Goal: Task Accomplishment & Management: Use online tool/utility

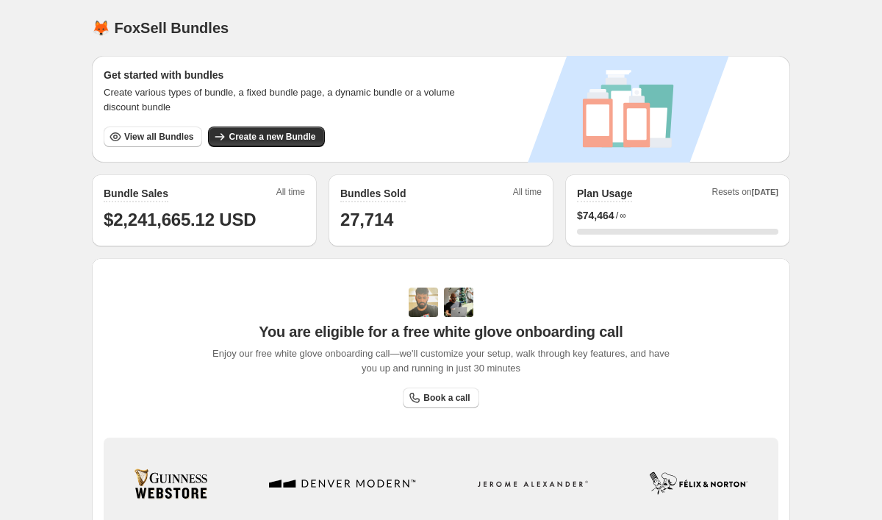
click at [146, 136] on span "View all Bundles" at bounding box center [158, 137] width 69 height 12
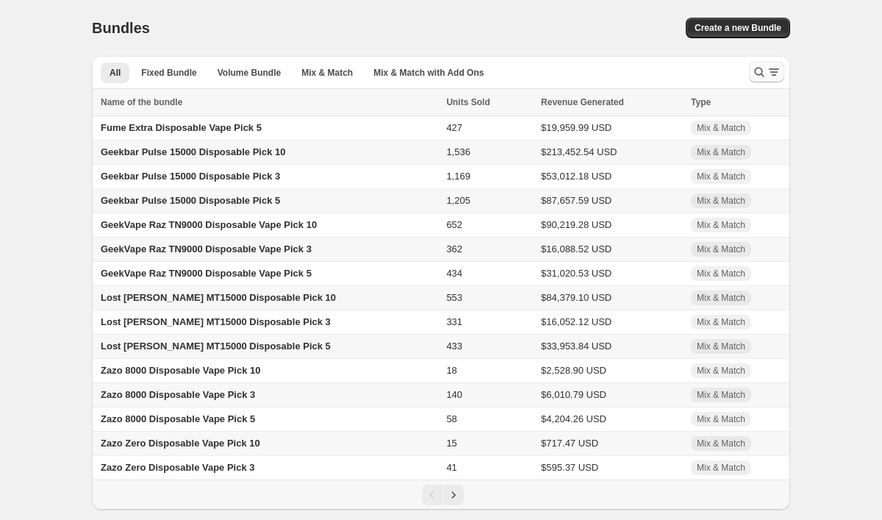
click at [760, 77] on icon "Search and filter results" at bounding box center [759, 72] width 15 height 15
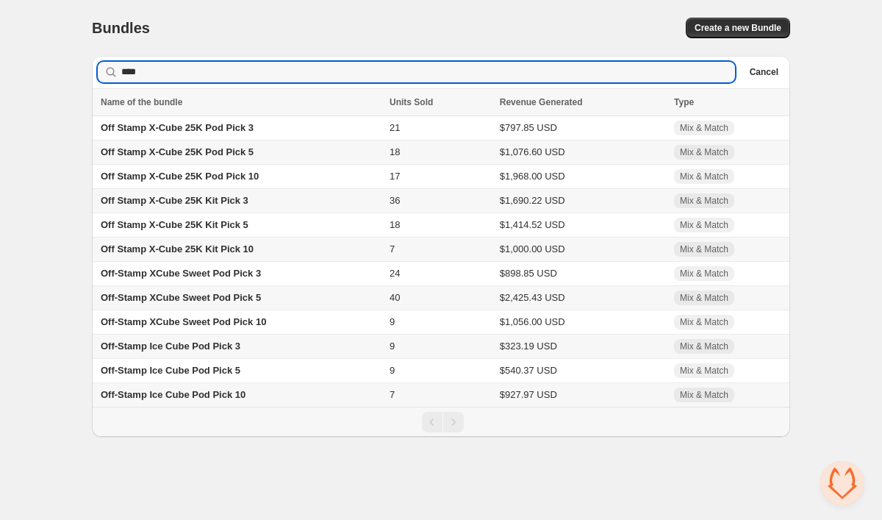
type input "****"
click at [203, 129] on span "Off Stamp X-Cube 25K Pod Pick 3" at bounding box center [177, 127] width 153 height 11
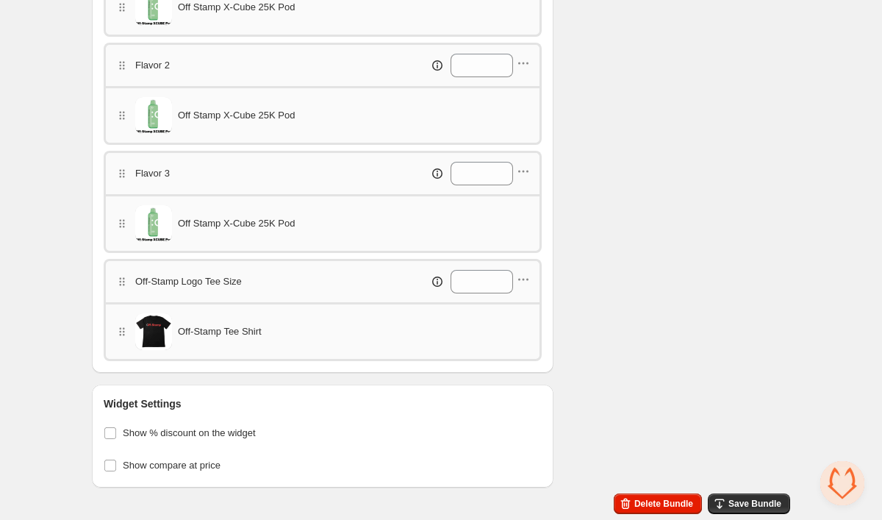
scroll to position [639, 0]
click at [525, 281] on icon "button" at bounding box center [523, 279] width 15 height 15
click at [520, 352] on span "Delete category" at bounding box center [530, 357] width 82 height 15
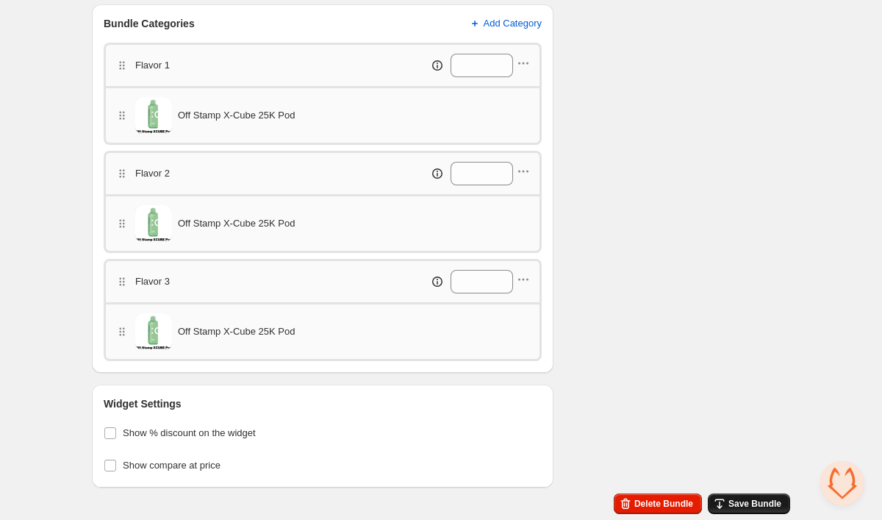
click at [733, 505] on span "Save Bundle" at bounding box center [754, 503] width 53 height 12
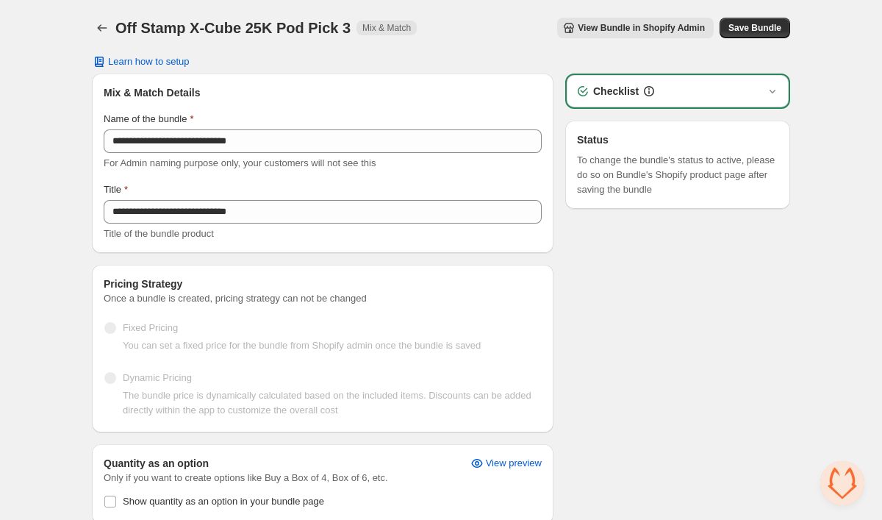
scroll to position [0, 0]
click at [101, 32] on icon "Back" at bounding box center [102, 28] width 15 height 15
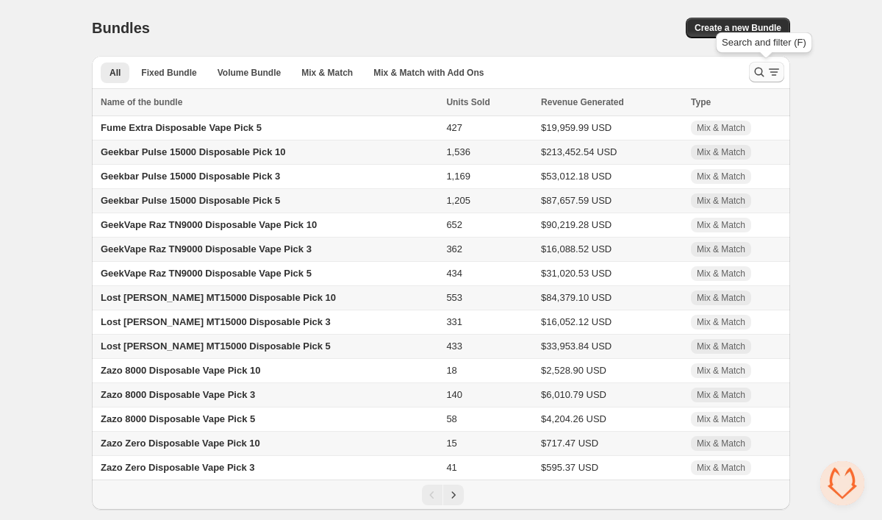
click at [766, 82] on button "Search and filter results" at bounding box center [766, 72] width 35 height 21
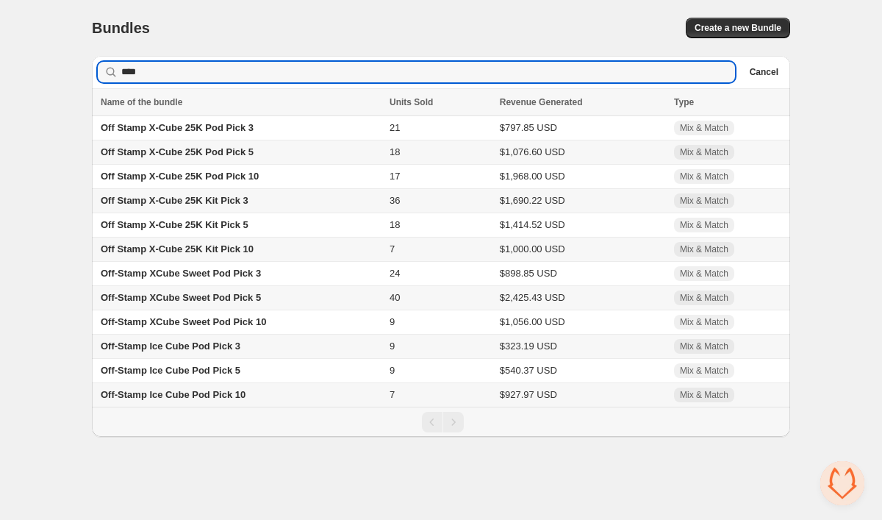
type input "****"
click at [249, 155] on span "Off Stamp X-Cube 25K Pod Pick 5" at bounding box center [177, 151] width 153 height 11
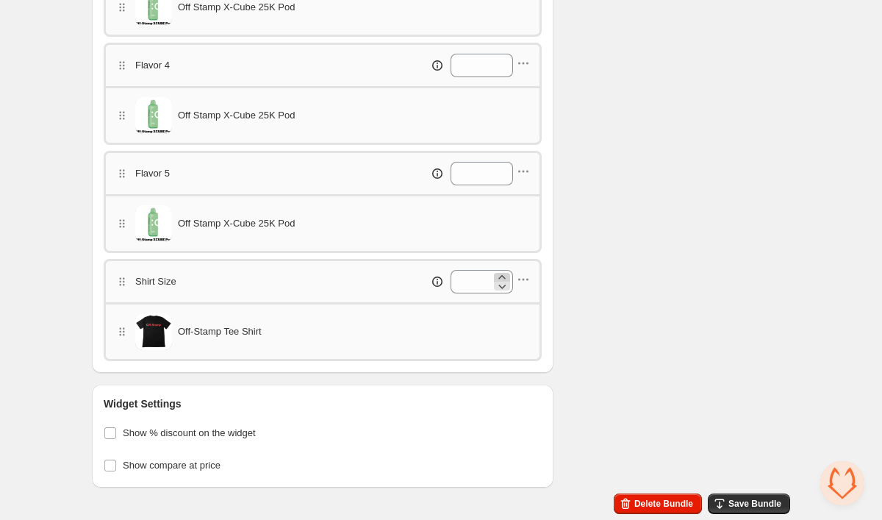
scroll to position [855, 0]
click at [527, 279] on icon "button" at bounding box center [523, 279] width 15 height 15
click at [517, 351] on span "Delete category" at bounding box center [530, 357] width 82 height 15
click at [730, 495] on button "Save Bundle" at bounding box center [749, 503] width 82 height 21
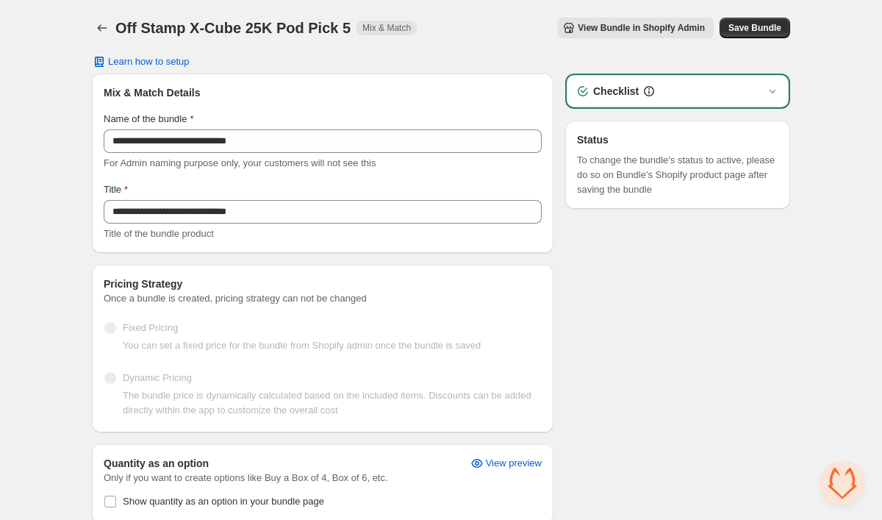
scroll to position [0, 0]
click at [109, 29] on button "Back" at bounding box center [102, 28] width 21 height 21
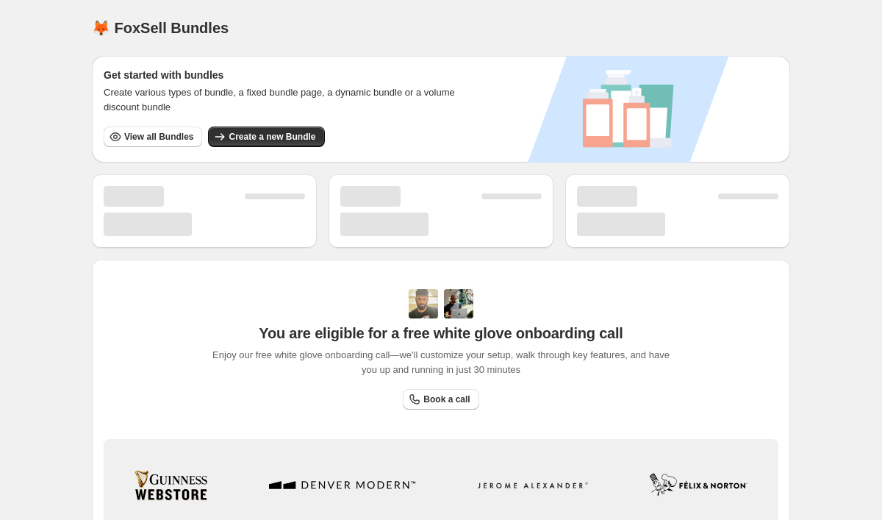
click at [165, 136] on span "View all Bundles" at bounding box center [158, 137] width 69 height 12
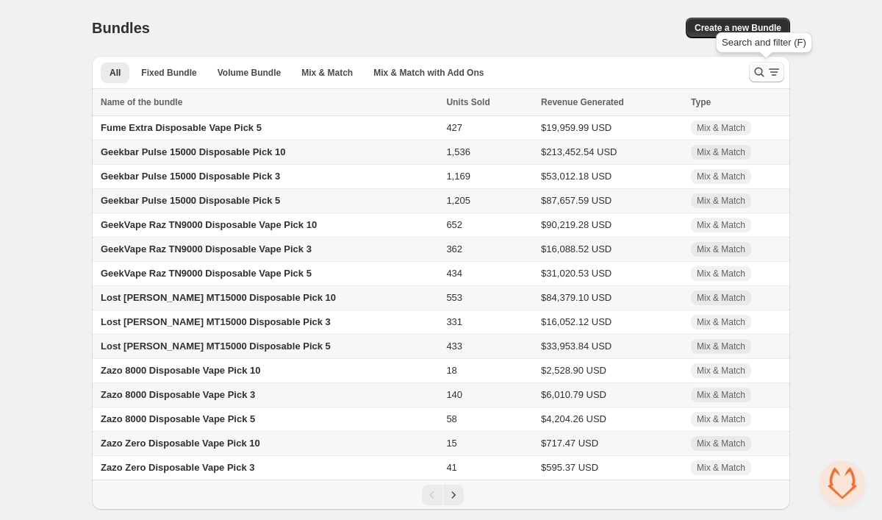
click at [759, 70] on icon "Search and filter results" at bounding box center [759, 72] width 15 height 15
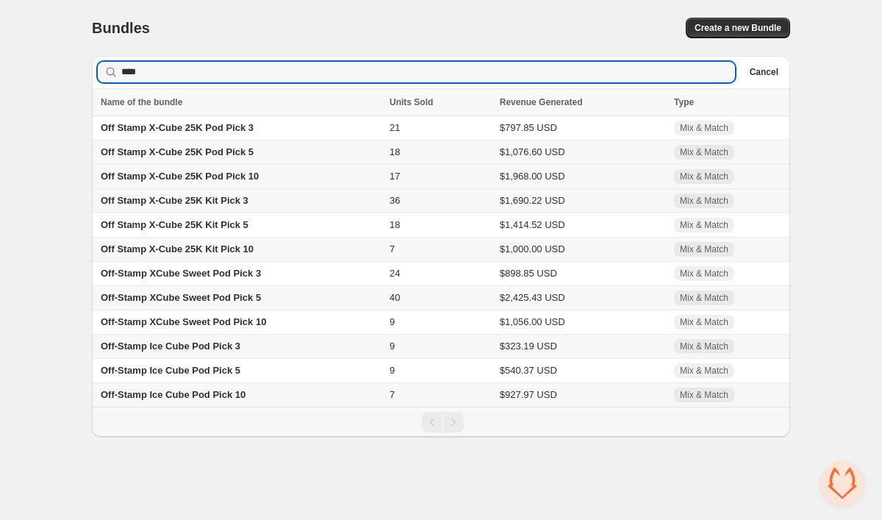
type input "****"
click at [259, 174] on span "Off Stamp X-Cube 25K Pod Pick 10" at bounding box center [180, 175] width 158 height 11
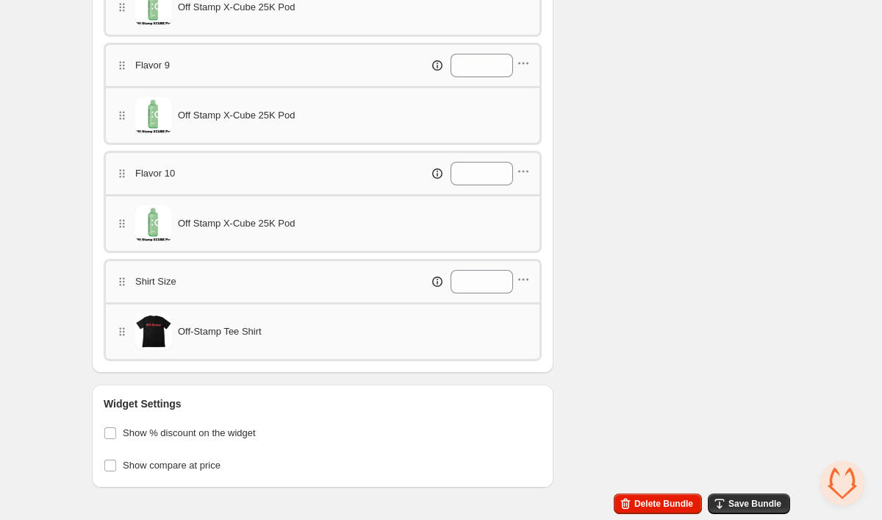
scroll to position [1395, 0]
click at [525, 282] on icon "button" at bounding box center [523, 279] width 15 height 15
click at [525, 351] on span "Delete category" at bounding box center [530, 357] width 82 height 15
click at [733, 497] on button "Save Bundle" at bounding box center [749, 503] width 82 height 21
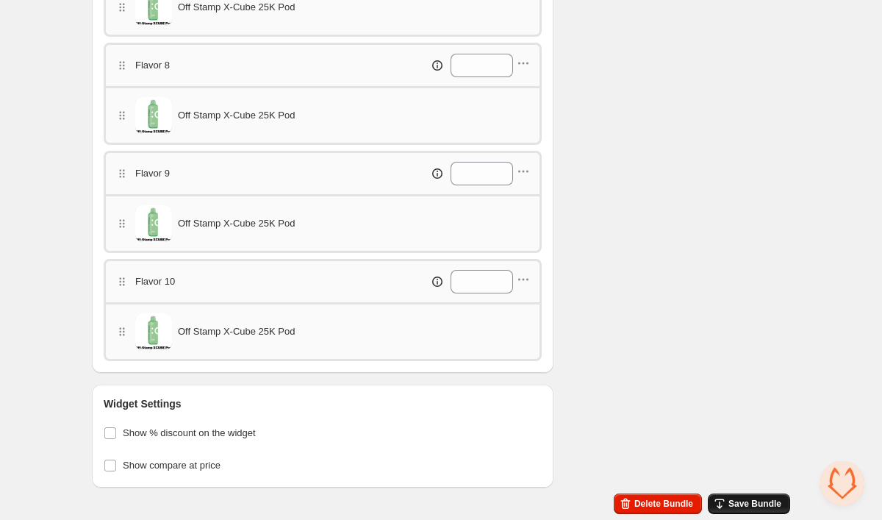
click at [732, 495] on button "Save Bundle" at bounding box center [749, 503] width 82 height 21
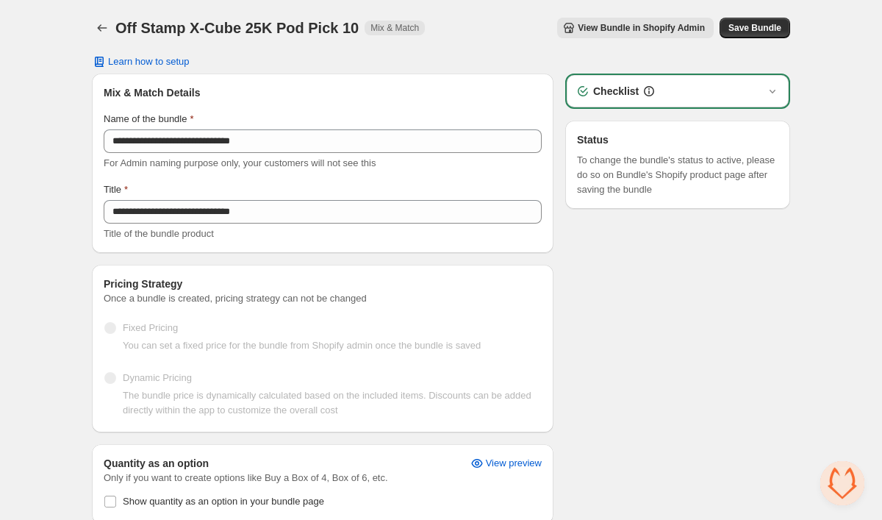
scroll to position [0, 0]
click at [109, 26] on icon "Back" at bounding box center [102, 28] width 15 height 15
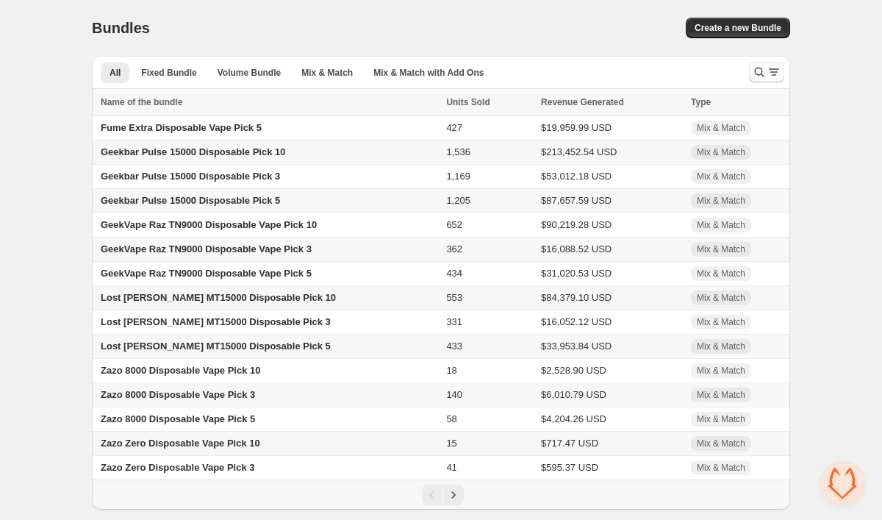
click at [754, 76] on icon "Search and filter results" at bounding box center [759, 72] width 15 height 15
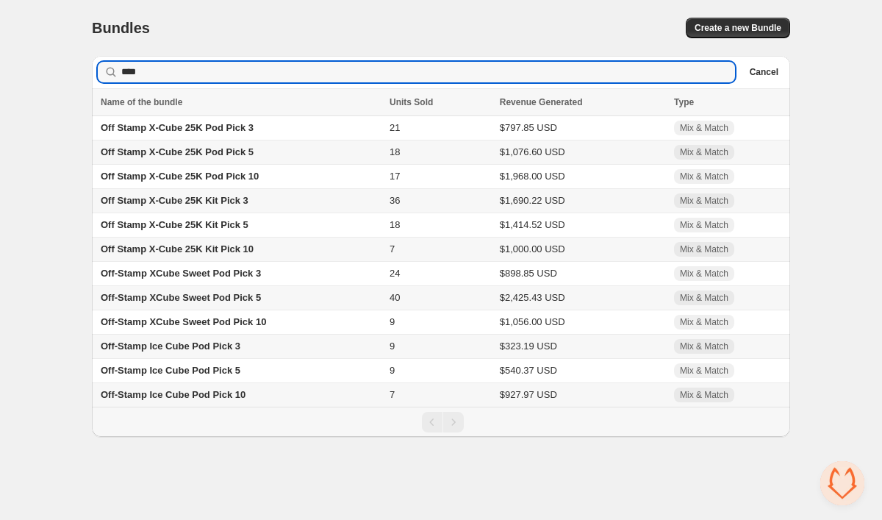
type input "****"
click at [208, 203] on span "Off Stamp X-Cube 25K Kit Pick 3" at bounding box center [175, 200] width 148 height 11
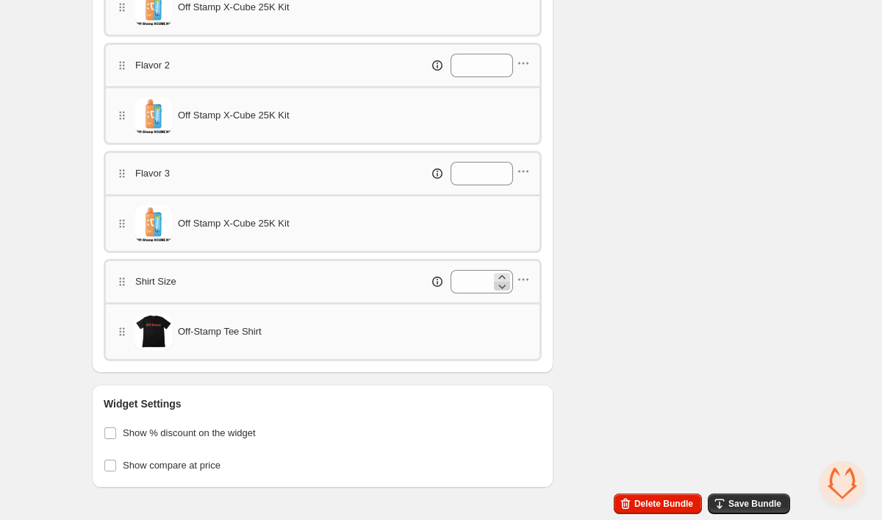
scroll to position [639, 0]
click at [521, 284] on icon "button" at bounding box center [523, 279] width 15 height 15
click at [521, 353] on span "Delete category" at bounding box center [530, 357] width 82 height 15
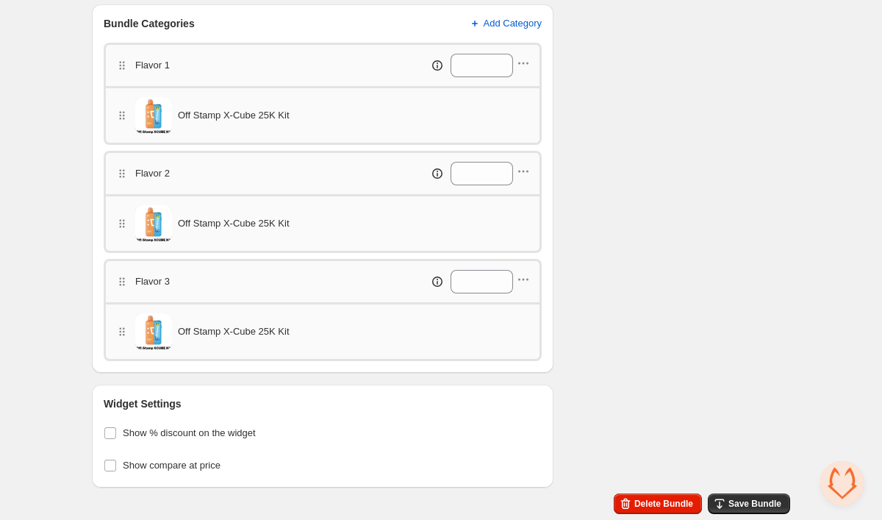
scroll to position [531, 0]
click at [759, 505] on span "Save Bundle" at bounding box center [754, 503] width 53 height 12
click at [729, 496] on button "Save Bundle" at bounding box center [749, 503] width 82 height 21
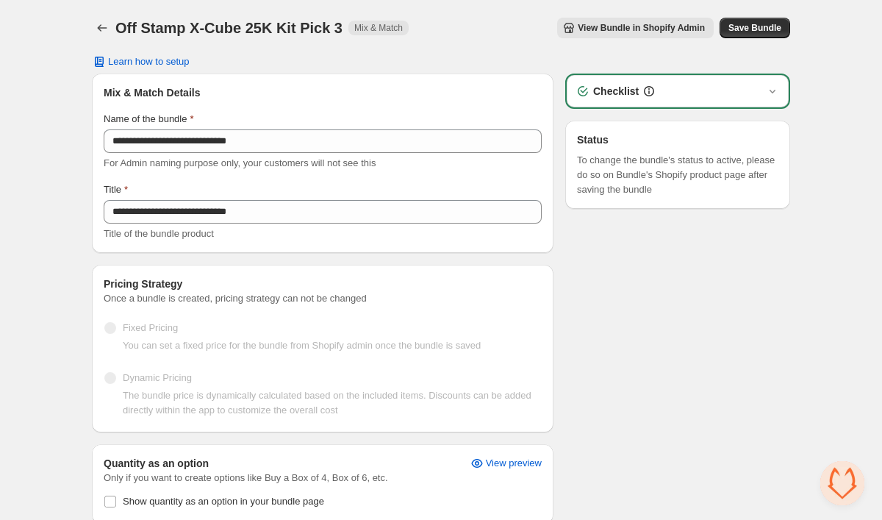
scroll to position [0, 0]
click at [104, 26] on icon "Back" at bounding box center [102, 28] width 15 height 15
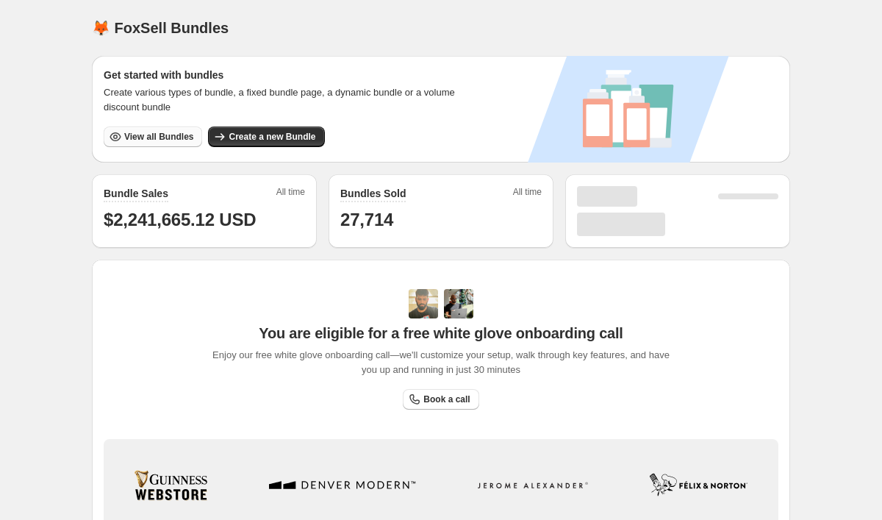
click at [147, 140] on span "View all Bundles" at bounding box center [158, 137] width 69 height 12
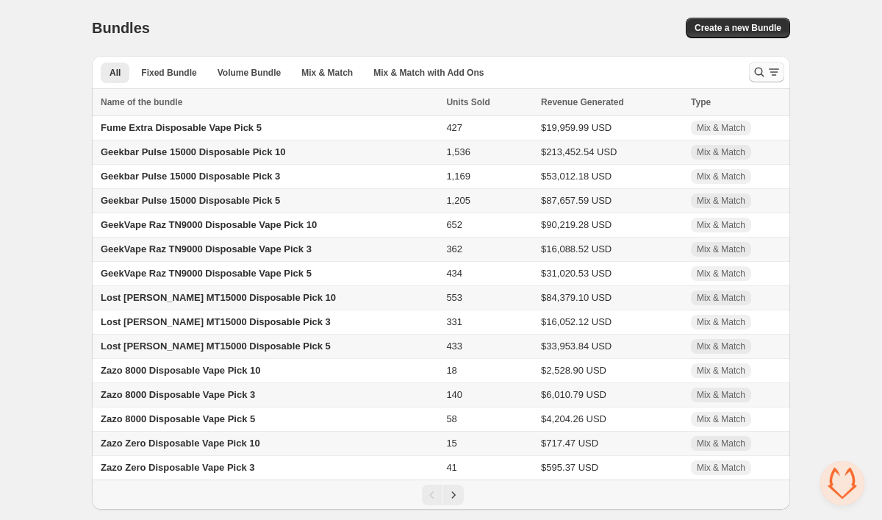
click at [768, 76] on icon "Search and filter results" at bounding box center [773, 72] width 15 height 15
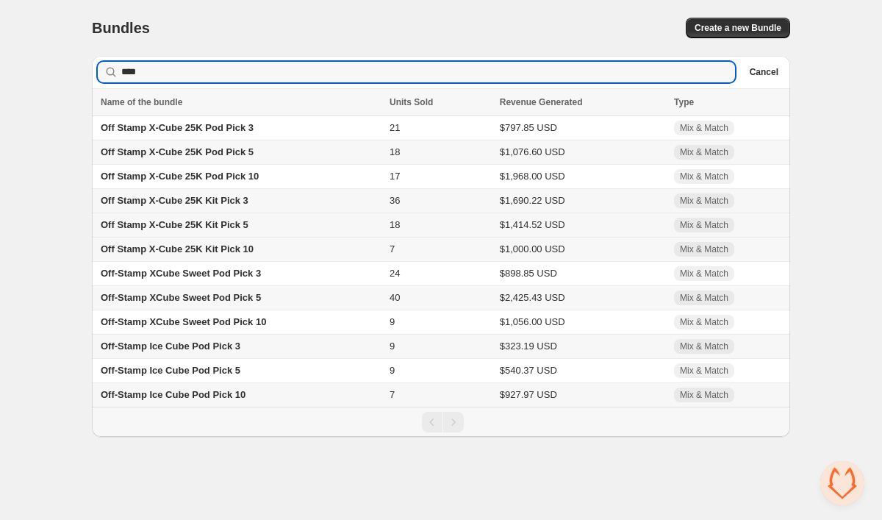
type input "****"
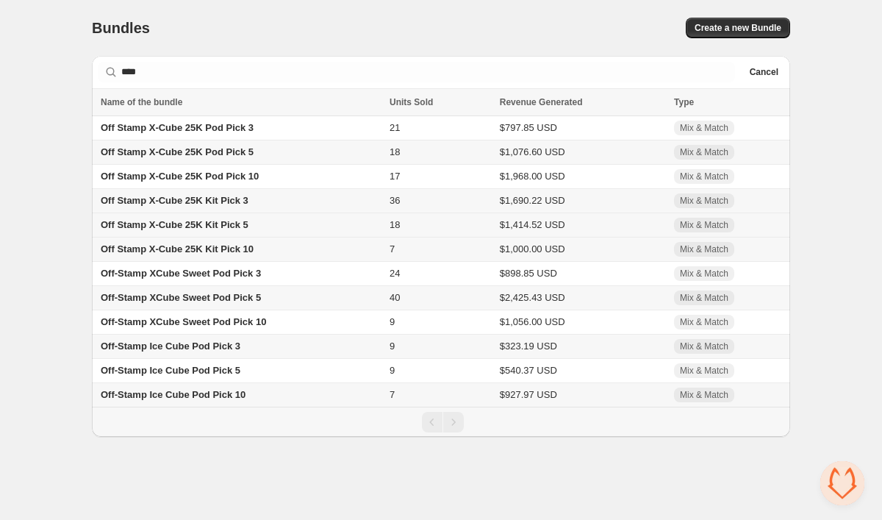
click at [225, 230] on span "Off Stamp X-Cube 25K Kit Pick 5" at bounding box center [175, 224] width 148 height 11
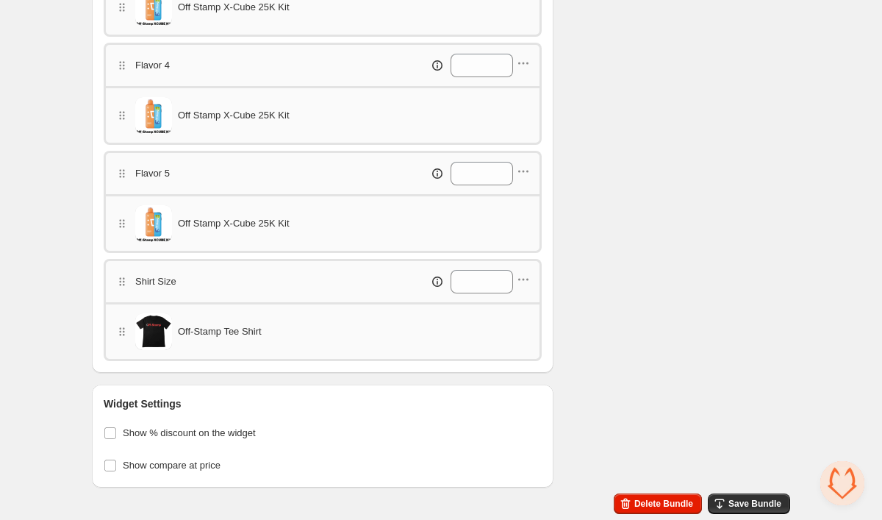
scroll to position [855, 0]
click at [526, 276] on icon "button" at bounding box center [523, 279] width 15 height 15
click at [517, 354] on span "Delete category" at bounding box center [530, 357] width 82 height 15
click at [727, 500] on button "Save Bundle" at bounding box center [749, 503] width 82 height 21
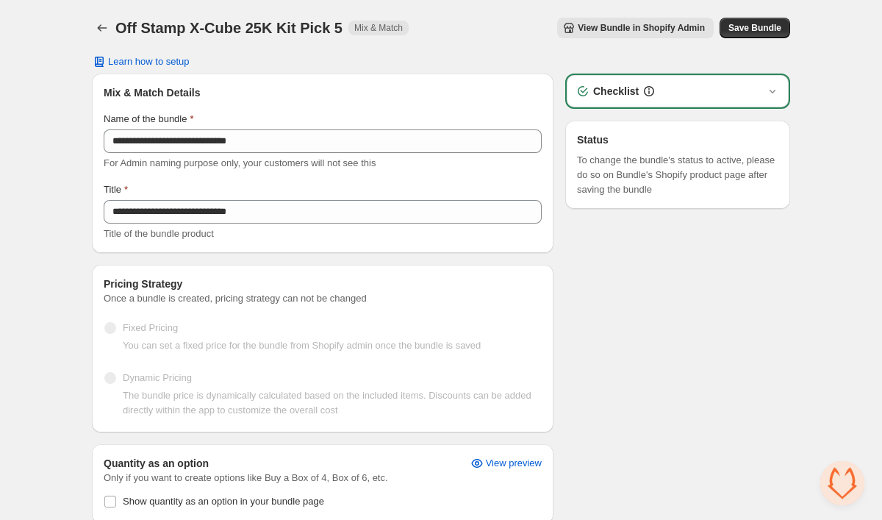
scroll to position [0, 0]
click at [100, 28] on icon "Back" at bounding box center [102, 28] width 15 height 15
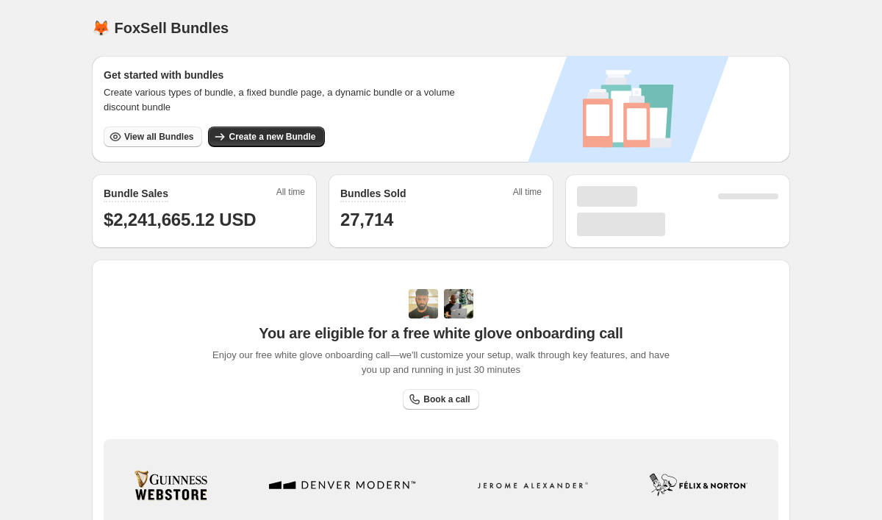
click at [133, 143] on button "View all Bundles" at bounding box center [153, 136] width 98 height 21
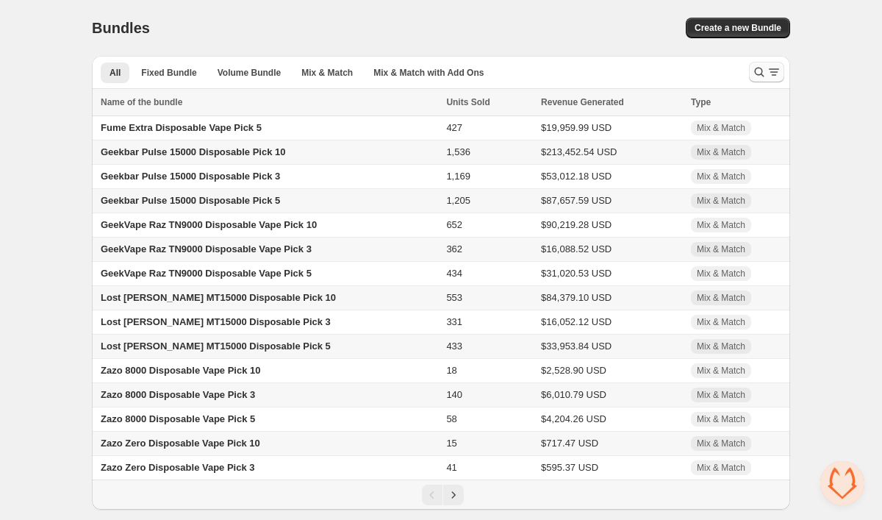
click at [755, 73] on icon "Search and filter results" at bounding box center [759, 72] width 15 height 15
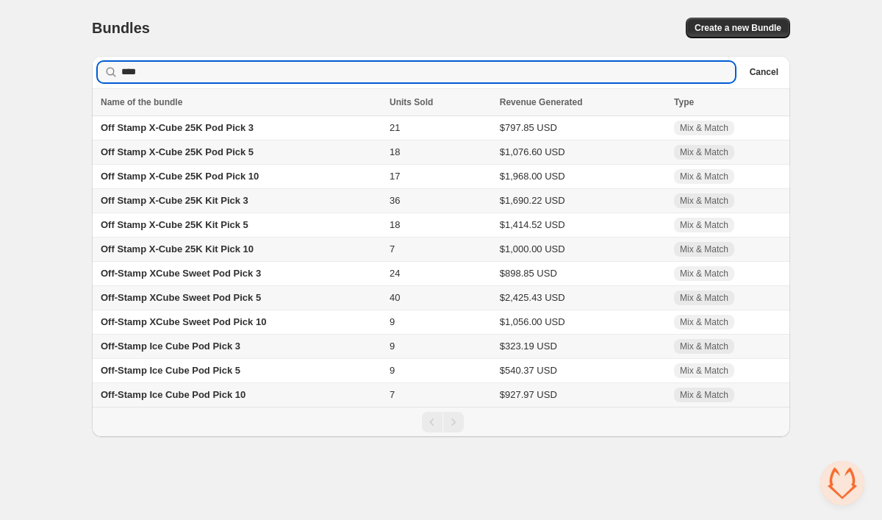
type input "****"
click at [249, 254] on span "Off Stamp X-Cube 25K Kit Pick 10" at bounding box center [177, 248] width 153 height 11
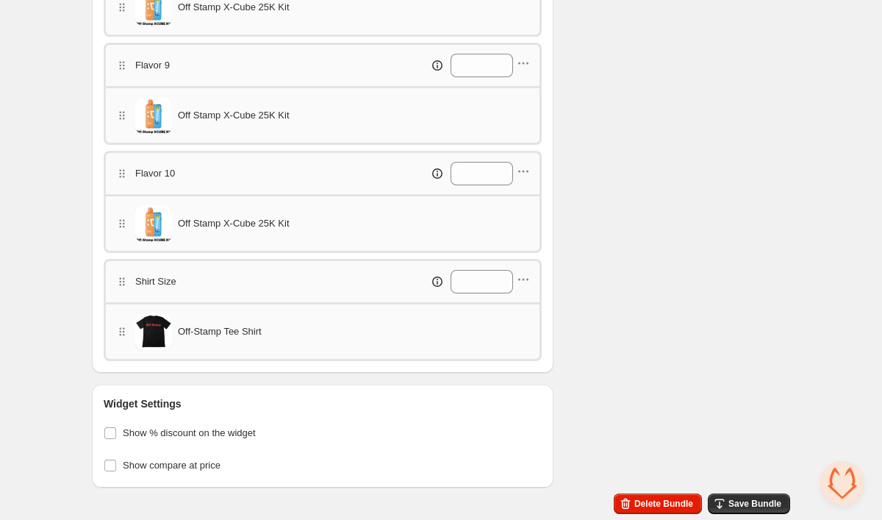
scroll to position [1395, 0]
click at [522, 279] on icon "button" at bounding box center [523, 280] width 2 height 2
click at [520, 351] on span "Delete category" at bounding box center [530, 357] width 82 height 15
click at [724, 495] on button "Save Bundle" at bounding box center [749, 503] width 82 height 21
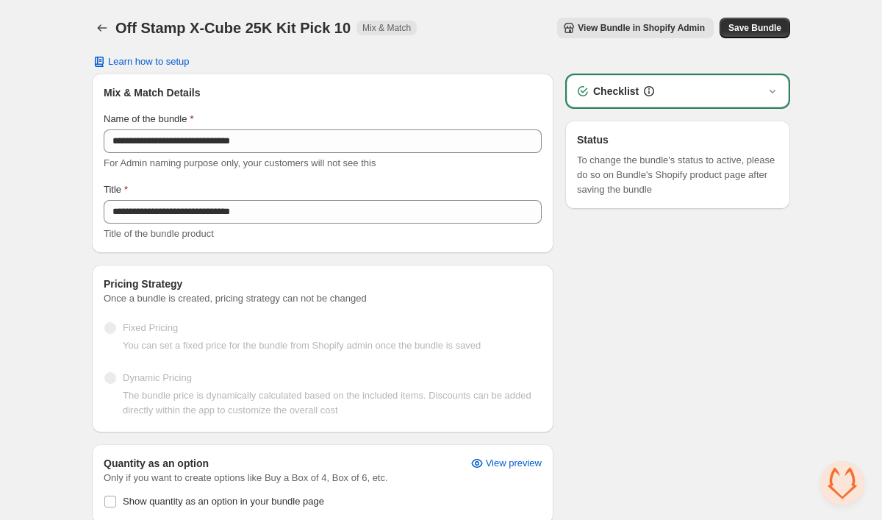
scroll to position [0, 0]
click at [100, 24] on icon "Back" at bounding box center [102, 28] width 15 height 15
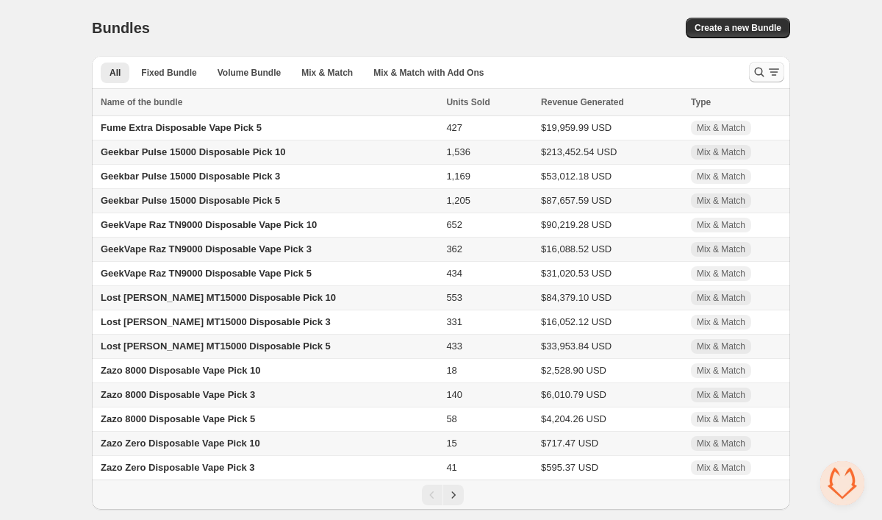
click at [755, 82] on button "Search and filter results" at bounding box center [766, 72] width 35 height 21
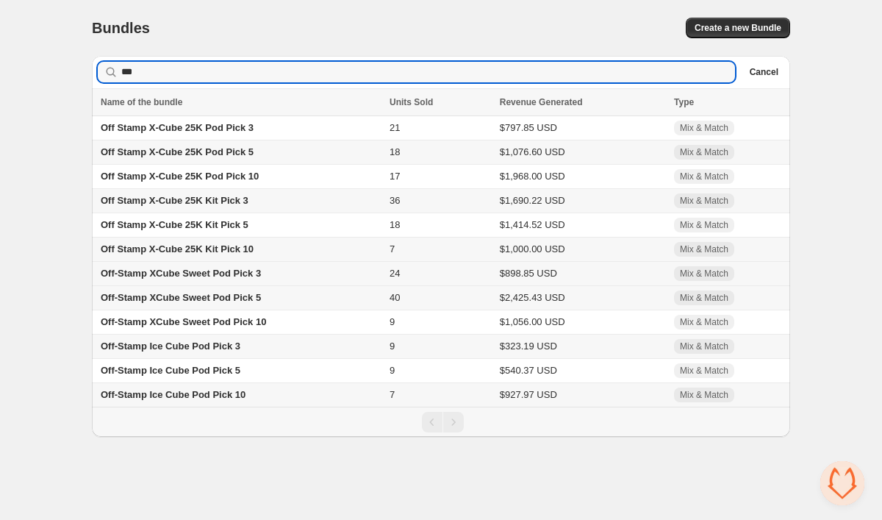
type input "***"
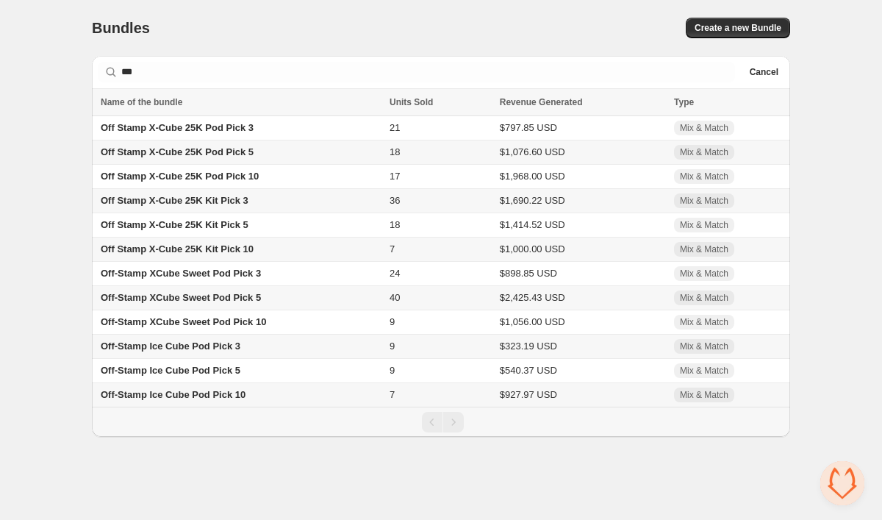
click at [264, 257] on td "Off Stamp X-Cube 25K Kit Pick 10" at bounding box center [238, 249] width 293 height 24
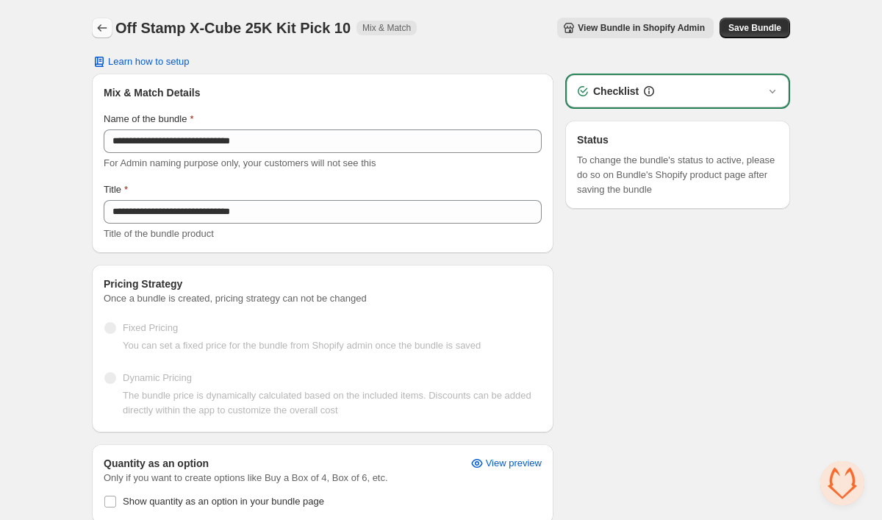
click at [107, 23] on icon "Back" at bounding box center [102, 28] width 15 height 15
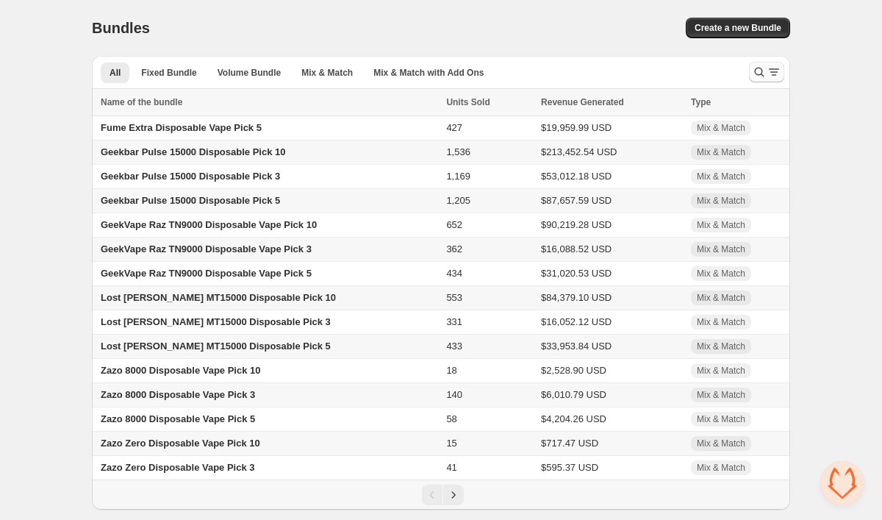
click at [759, 73] on icon "Search and filter results" at bounding box center [759, 72] width 15 height 15
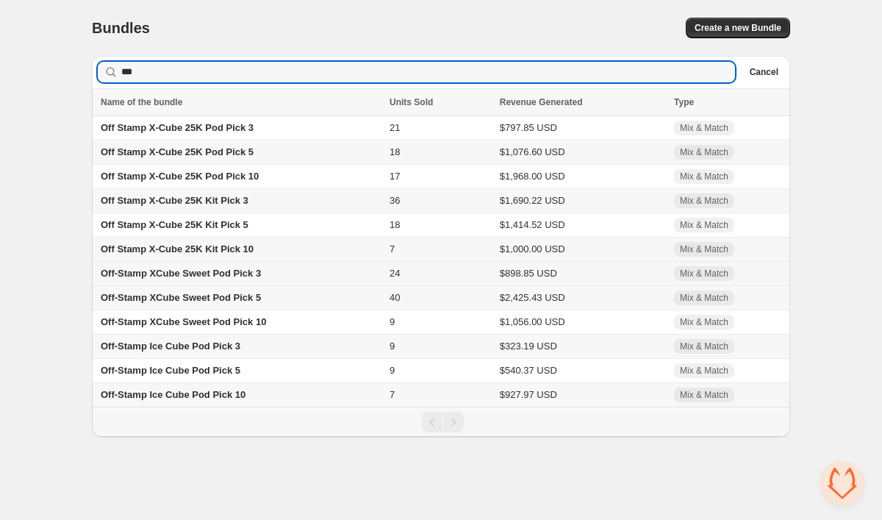
type input "***"
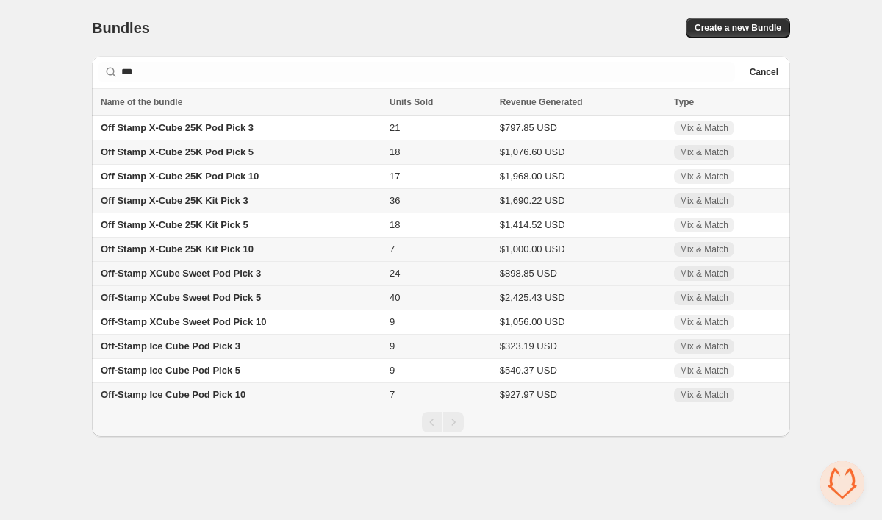
click at [234, 285] on td "Off-Stamp XCube Sweet Pod Pick 3" at bounding box center [238, 274] width 293 height 24
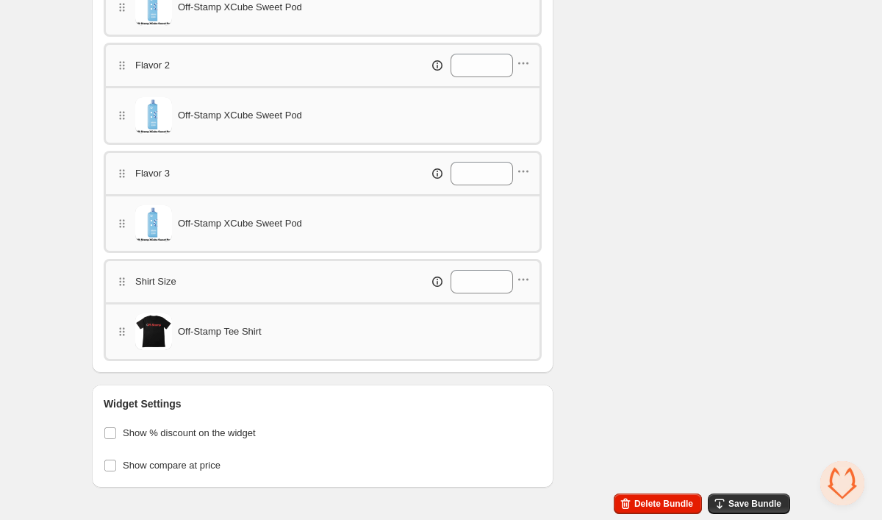
scroll to position [639, 0]
click at [527, 276] on icon "button" at bounding box center [523, 279] width 15 height 15
click at [528, 353] on span "Delete category" at bounding box center [530, 357] width 82 height 15
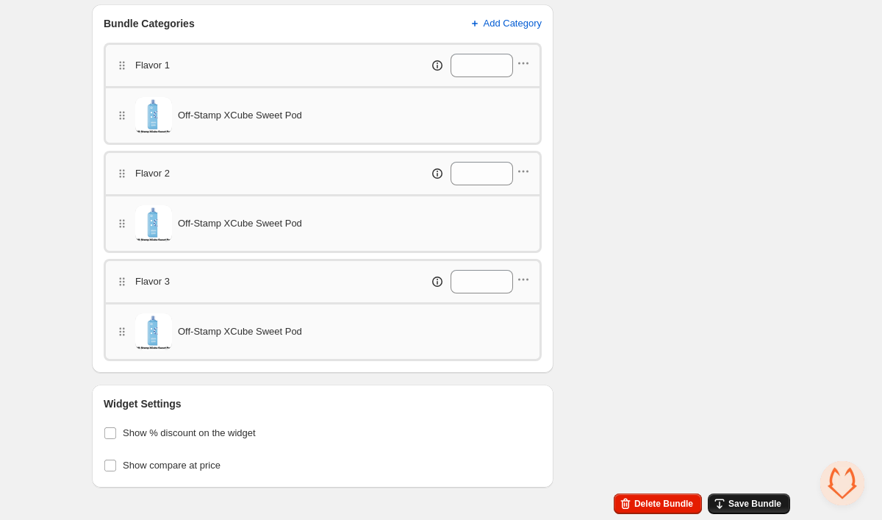
click at [736, 498] on span "Save Bundle" at bounding box center [754, 503] width 53 height 12
click at [723, 502] on icon "button" at bounding box center [719, 503] width 15 height 15
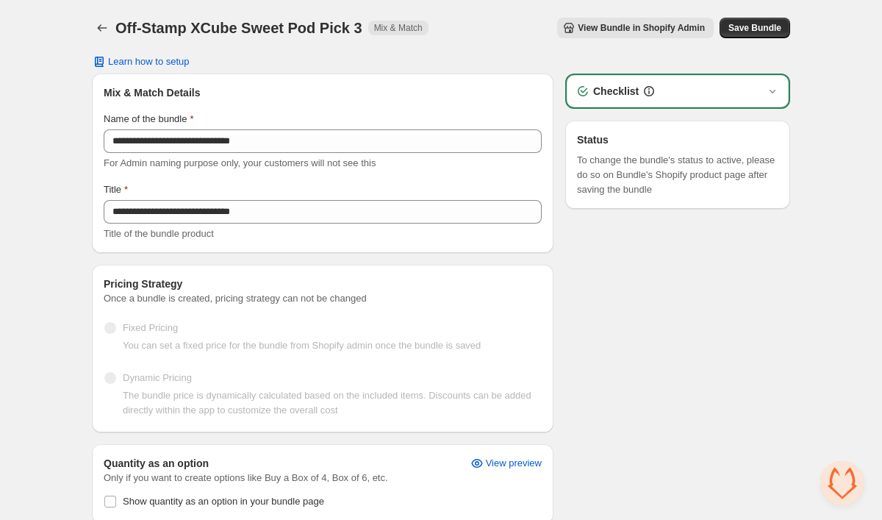
scroll to position [0, 0]
click at [107, 33] on icon "Back" at bounding box center [102, 28] width 15 height 15
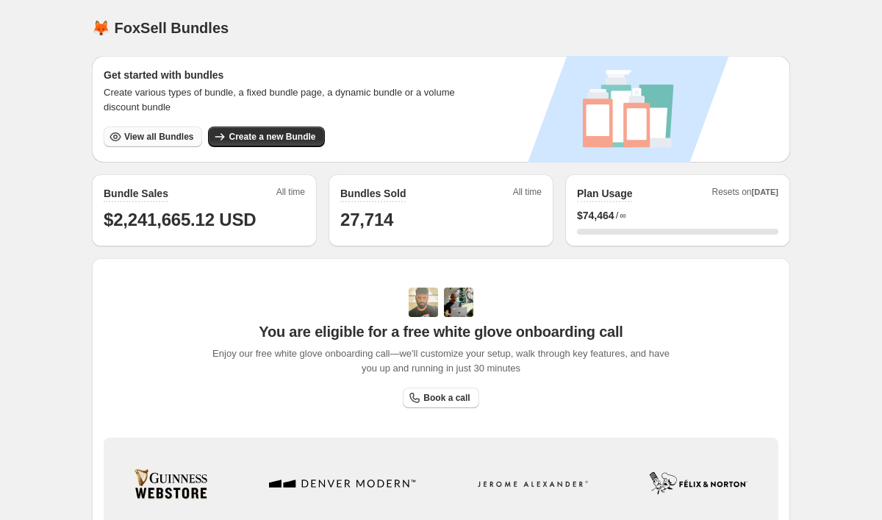
click at [172, 142] on span "View all Bundles" at bounding box center [158, 137] width 69 height 12
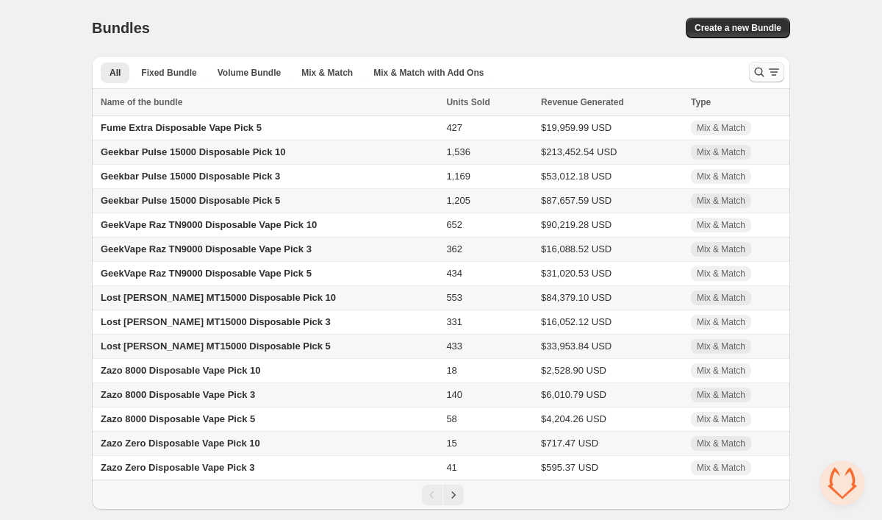
click at [764, 71] on icon "Search and filter results" at bounding box center [759, 72] width 15 height 15
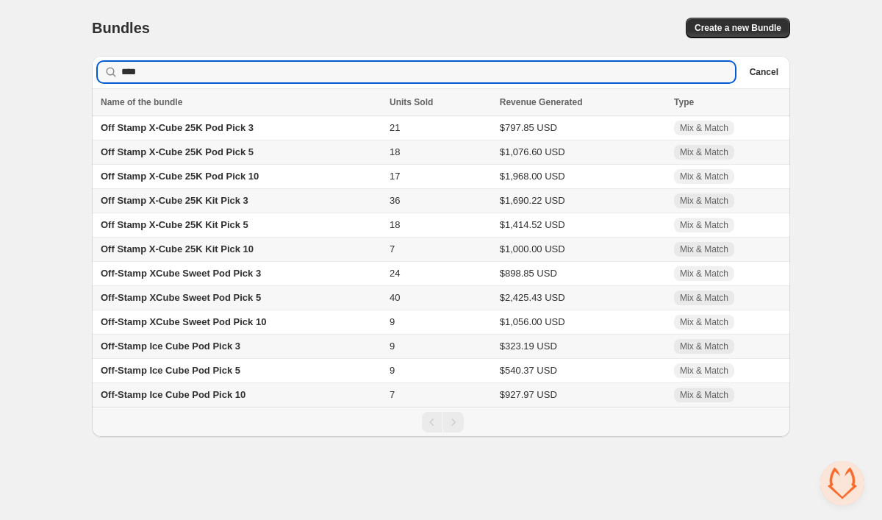
type input "****"
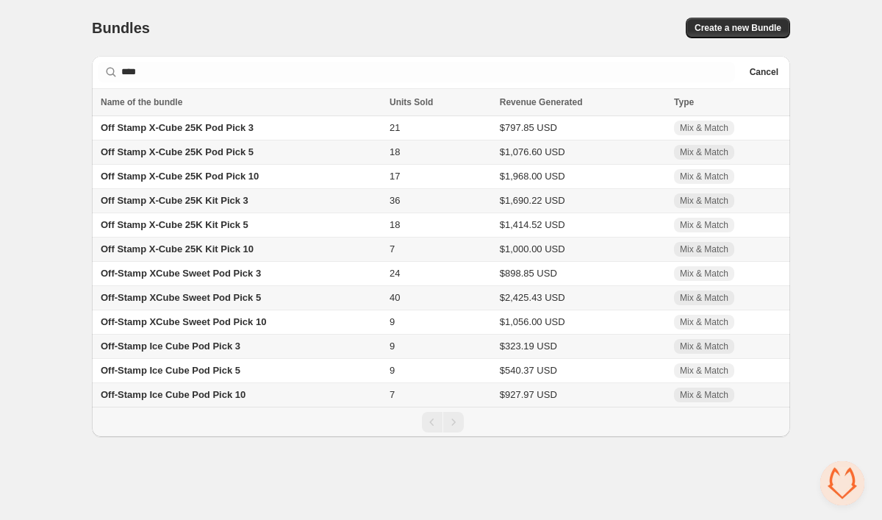
click at [261, 303] on span "Off-Stamp XCube Sweet Pod Pick 5" at bounding box center [181, 297] width 160 height 11
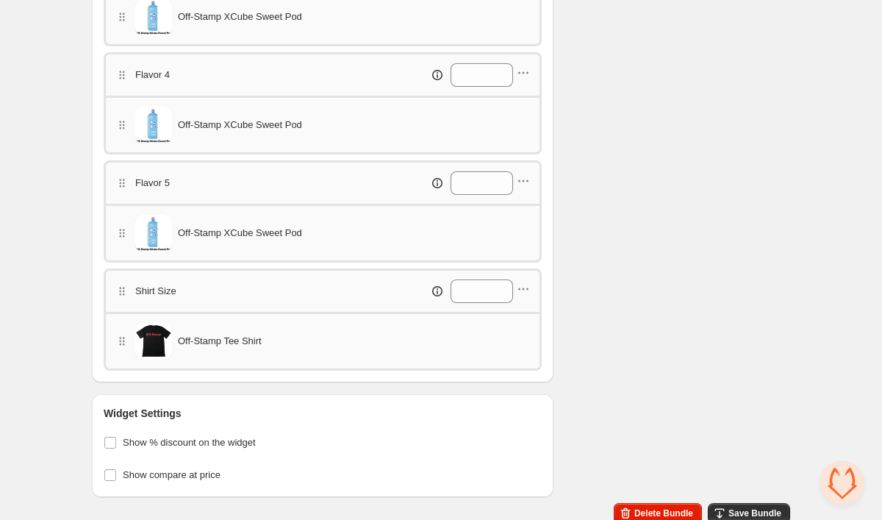
scroll to position [848, 0]
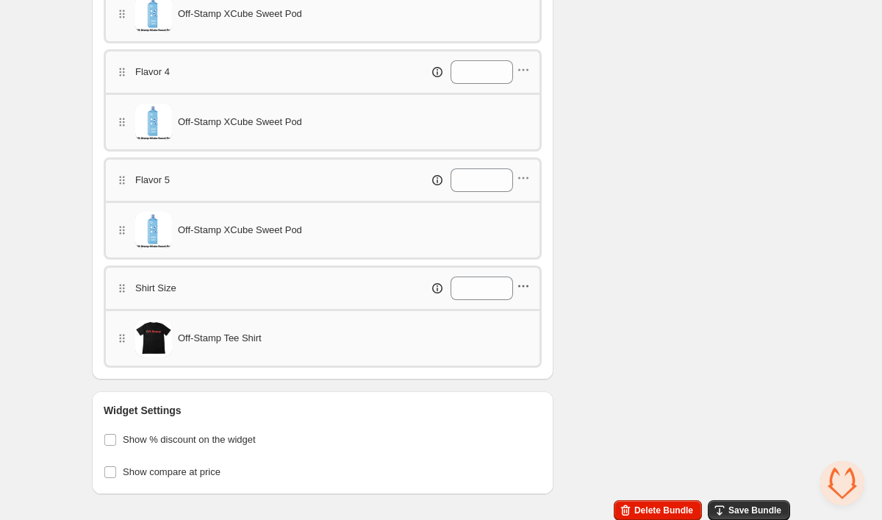
click at [520, 287] on icon "button" at bounding box center [523, 286] width 15 height 15
click at [514, 359] on span "Delete category" at bounding box center [530, 363] width 82 height 15
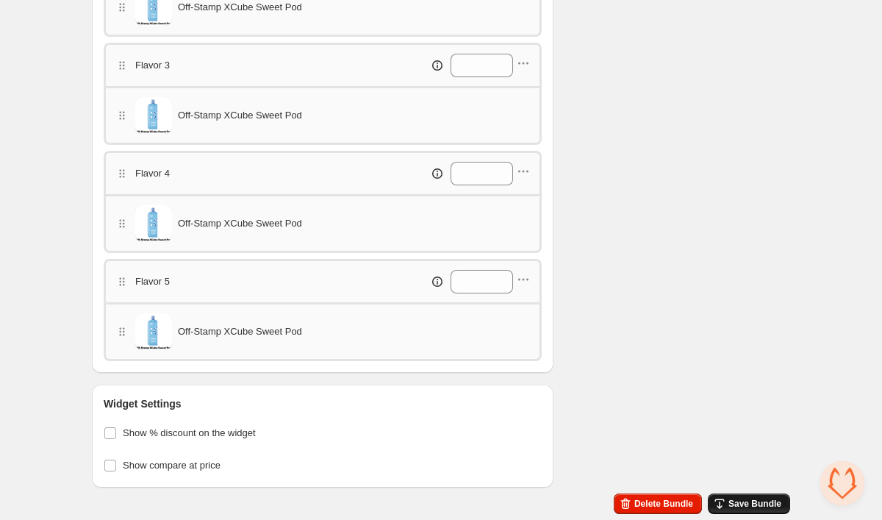
click at [746, 500] on span "Save Bundle" at bounding box center [754, 503] width 53 height 12
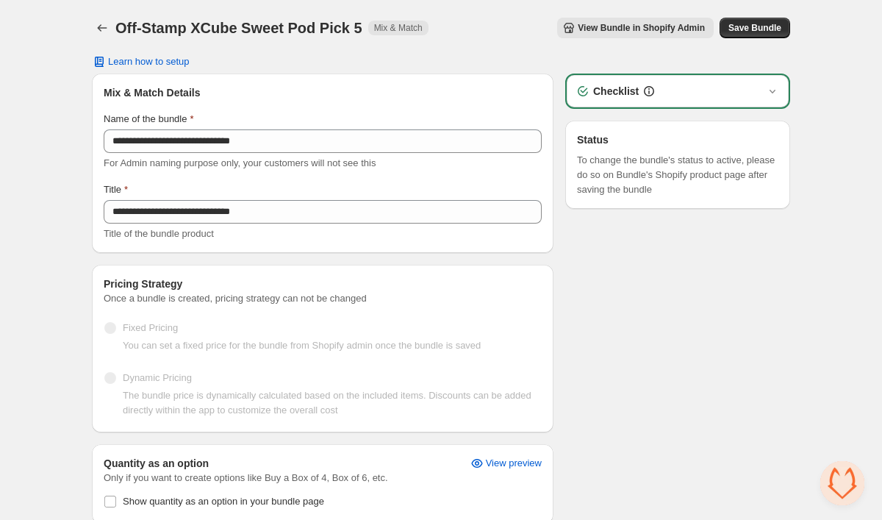
scroll to position [0, 0]
click at [104, 31] on icon "Back" at bounding box center [102, 28] width 15 height 15
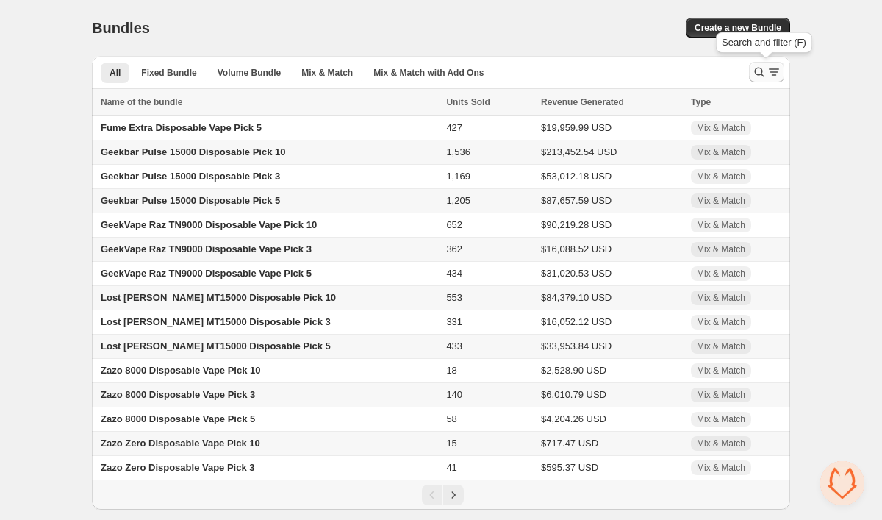
click at [772, 69] on icon "Search and filter results" at bounding box center [773, 72] width 15 height 15
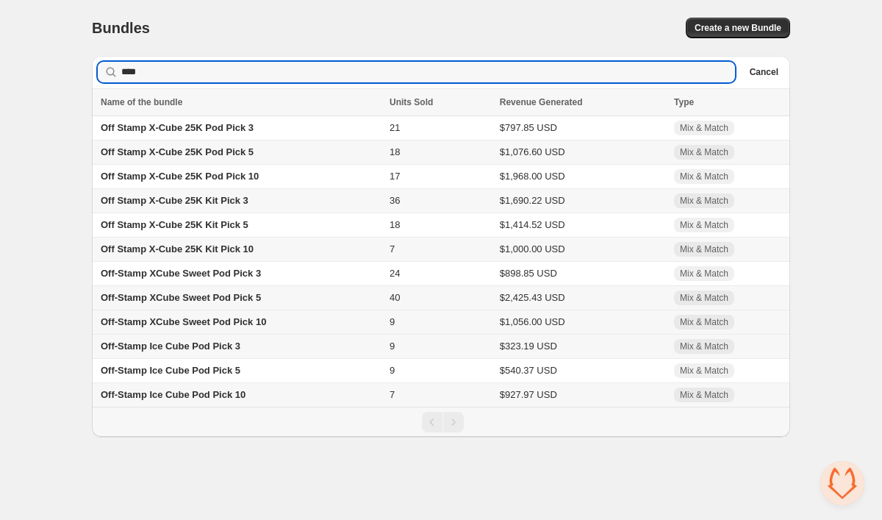
type input "****"
click at [260, 324] on span "Off-Stamp XCube Sweet Pod Pick 10" at bounding box center [183, 321] width 165 height 11
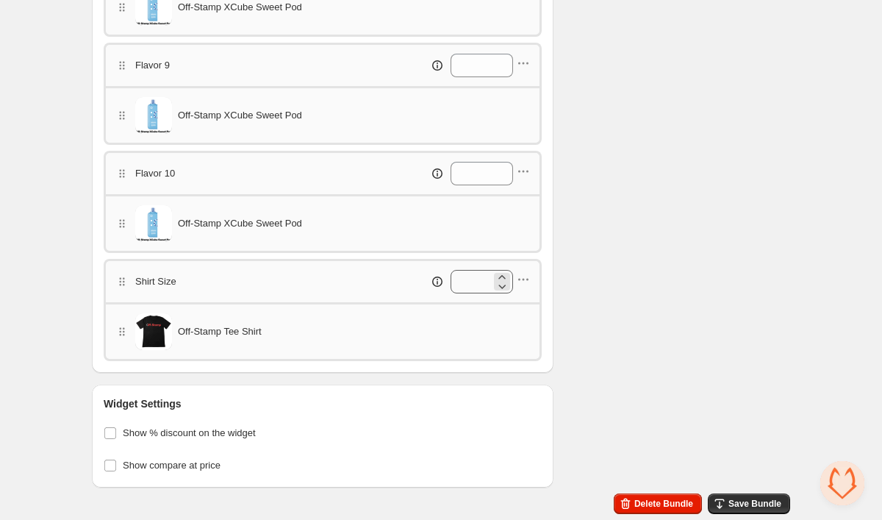
scroll to position [1395, 0]
click at [525, 285] on icon "button" at bounding box center [523, 279] width 15 height 15
click at [518, 352] on span "Delete category" at bounding box center [530, 357] width 82 height 15
click at [755, 501] on span "Save Bundle" at bounding box center [754, 503] width 53 height 12
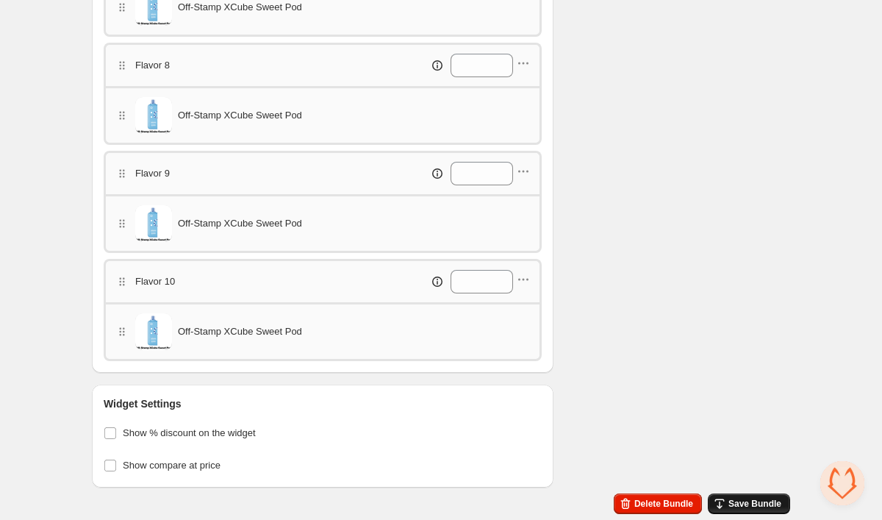
click at [761, 497] on button "Save Bundle" at bounding box center [749, 503] width 82 height 21
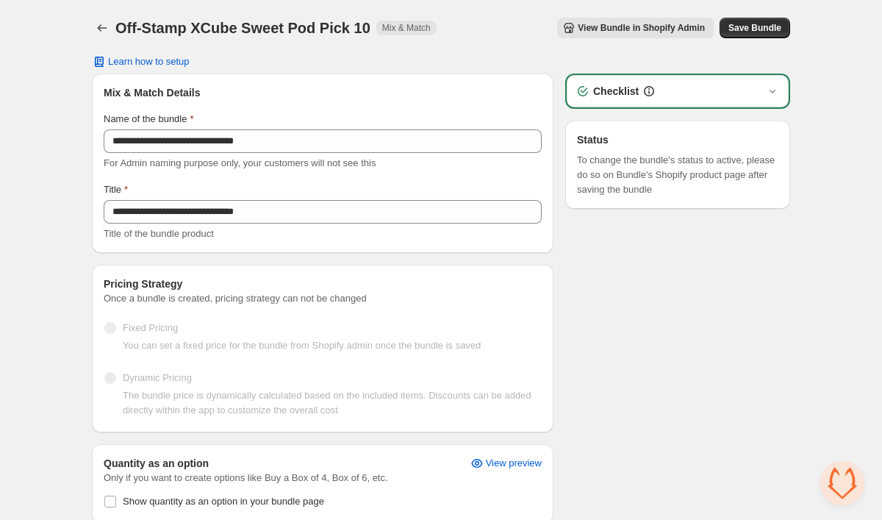
scroll to position [0, 0]
click at [104, 38] on div "Off-Stamp XCube Sweet Pod Pick 10. This page is ready Off-Stamp XCube Sweet Pod…" at bounding box center [441, 28] width 698 height 56
click at [104, 26] on icon "Back" at bounding box center [102, 28] width 15 height 15
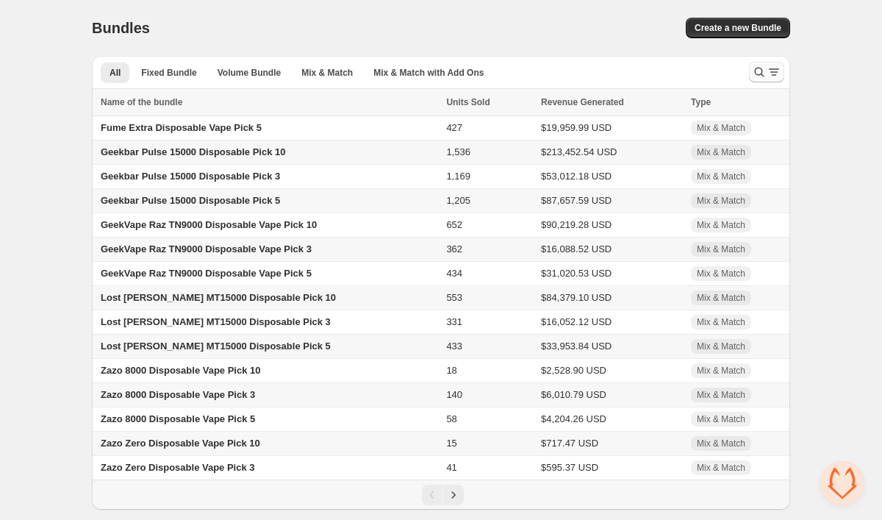
click at [764, 69] on icon "Search and filter results" at bounding box center [759, 72] width 15 height 15
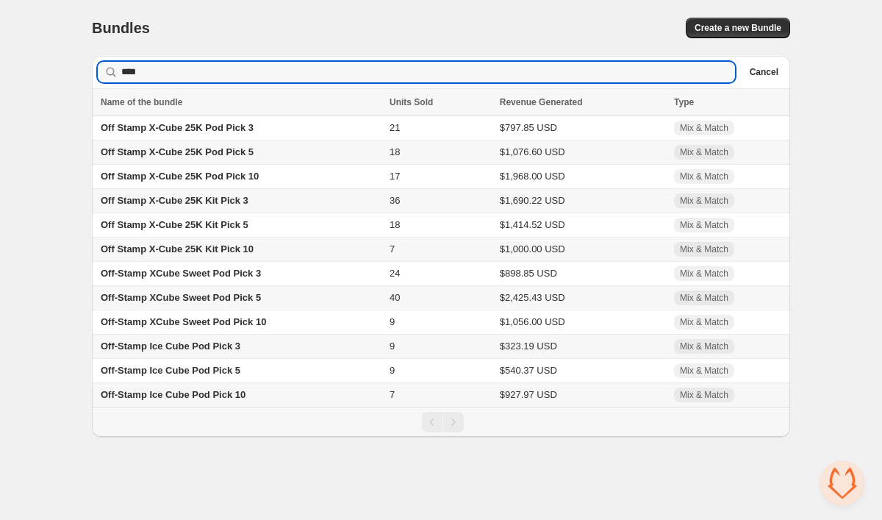
type input "****"
click at [230, 351] on span "Off-Stamp Ice Cube Pod Pick 3" at bounding box center [171, 345] width 140 height 11
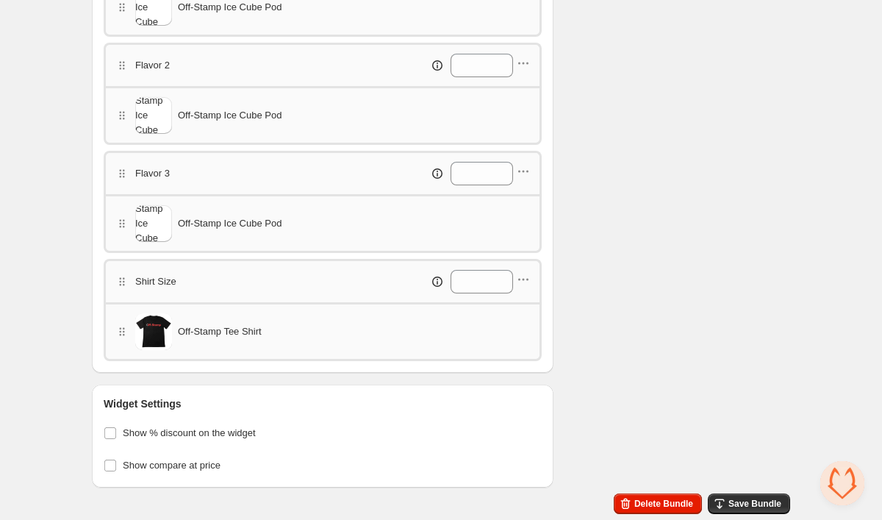
scroll to position [639, 0]
click at [521, 283] on icon "button" at bounding box center [523, 279] width 15 height 15
click at [519, 354] on span "Delete category" at bounding box center [530, 357] width 82 height 15
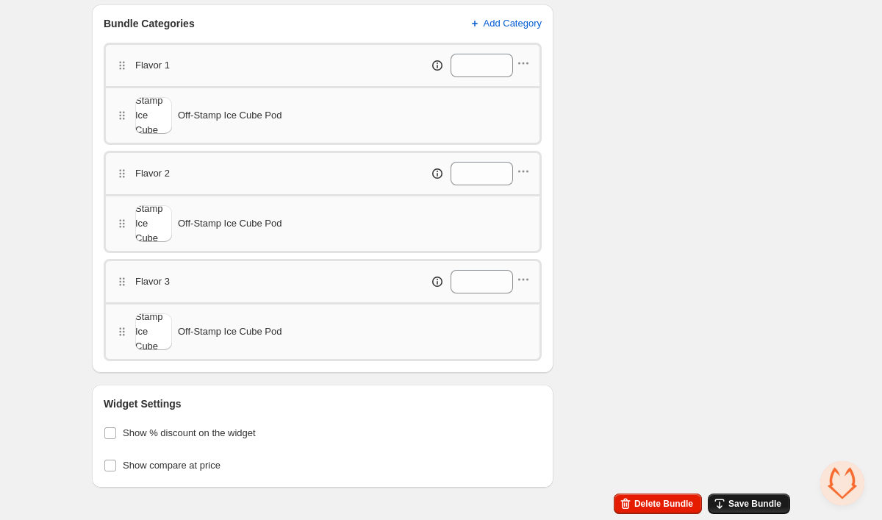
click at [740, 507] on span "Save Bundle" at bounding box center [754, 503] width 53 height 12
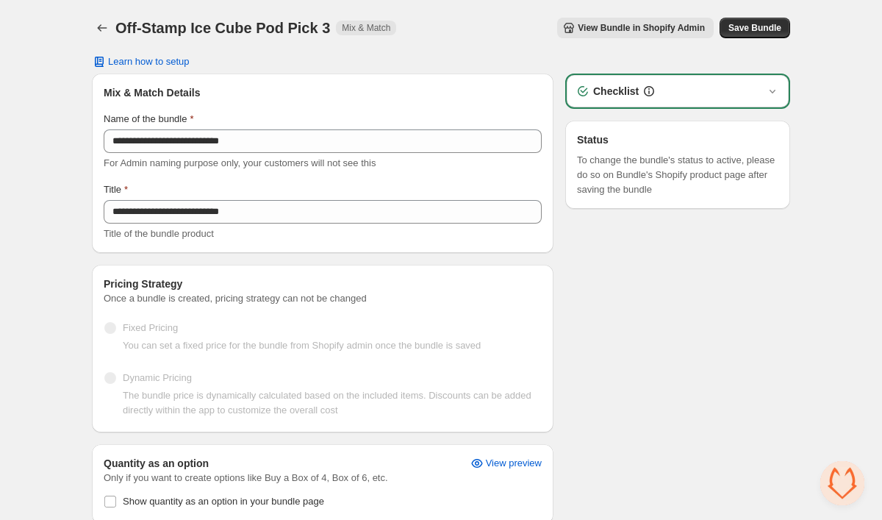
scroll to position [0, 0]
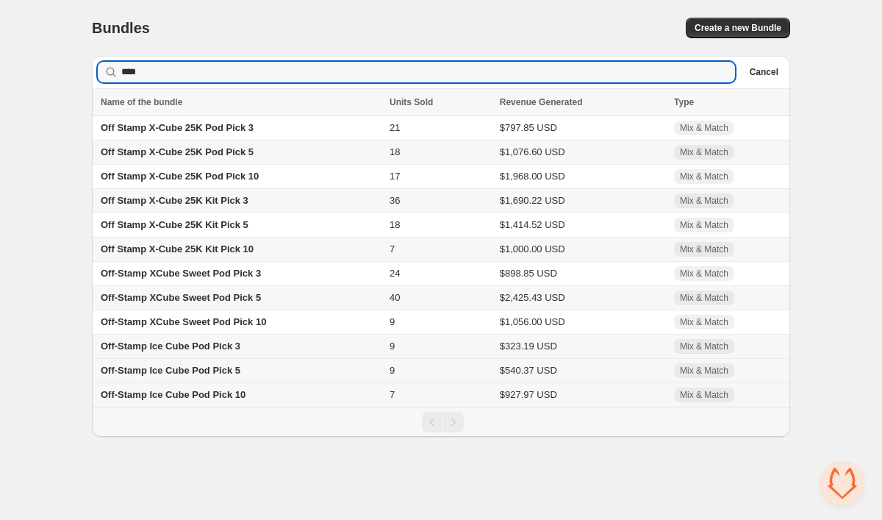
type input "****"
click at [234, 376] on span "Off-Stamp Ice Cube Pod Pick 5" at bounding box center [171, 369] width 140 height 11
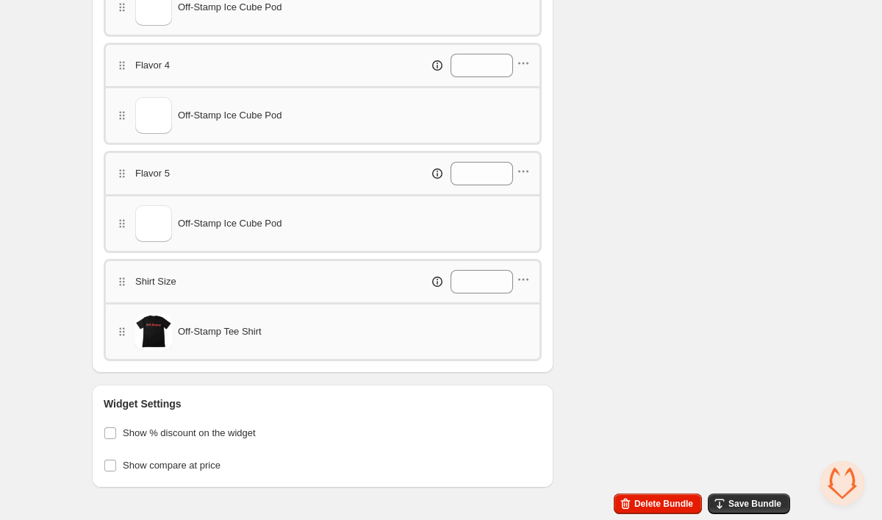
scroll to position [855, 0]
click at [526, 280] on icon "button" at bounding box center [523, 279] width 15 height 15
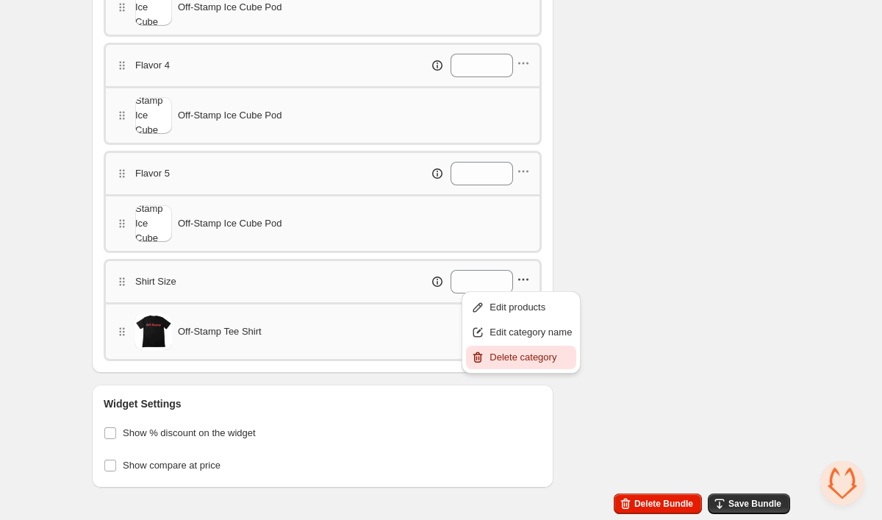
click at [537, 351] on span "Delete category" at bounding box center [530, 357] width 82 height 15
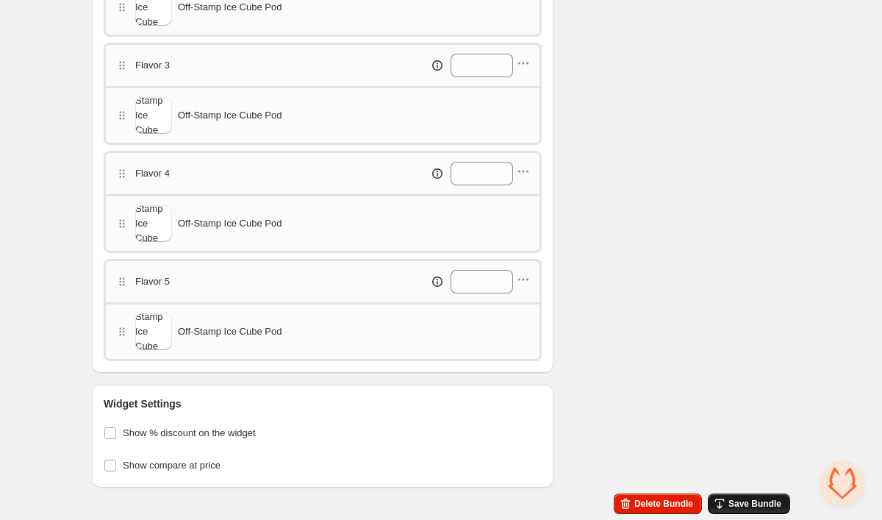
click at [747, 506] on span "Save Bundle" at bounding box center [754, 503] width 53 height 12
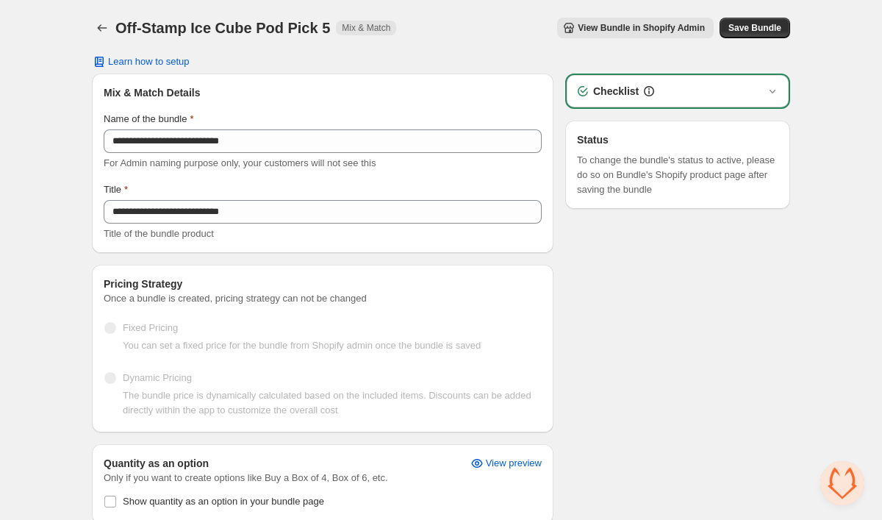
scroll to position [0, 0]
click at [102, 29] on icon "Back" at bounding box center [102, 28] width 15 height 15
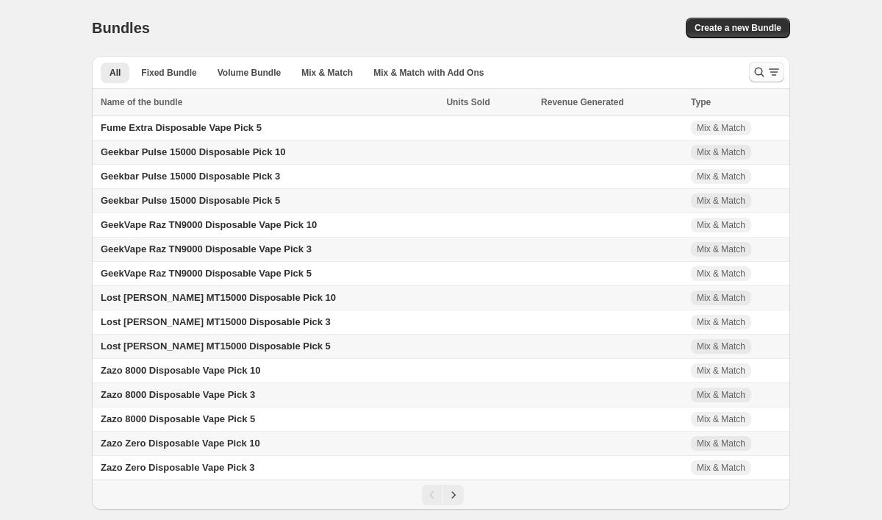
drag, startPoint x: 0, startPoint y: 0, endPoint x: 755, endPoint y: 70, distance: 758.6
click at [755, 70] on icon "Search and filter results" at bounding box center [760, 73] width 10 height 10
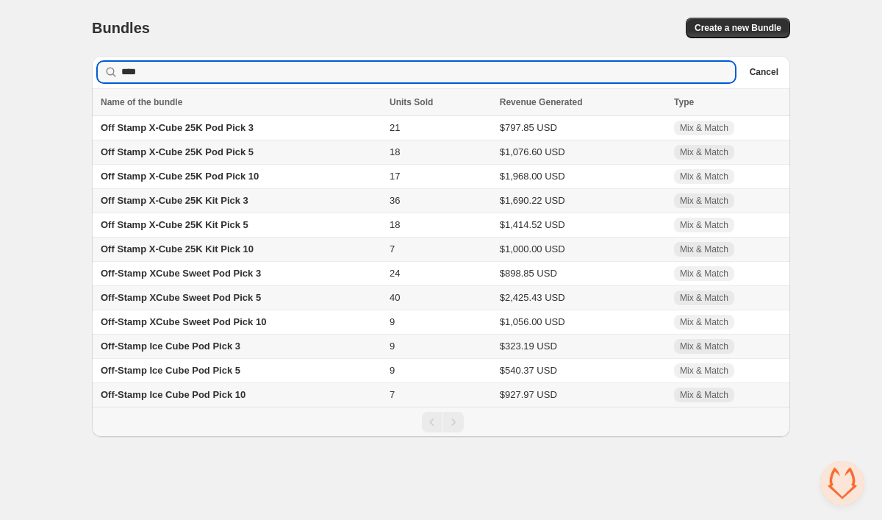
type input "****"
click at [311, 405] on td "Off-Stamp Ice Cube Pod Pick 10" at bounding box center [238, 395] width 293 height 24
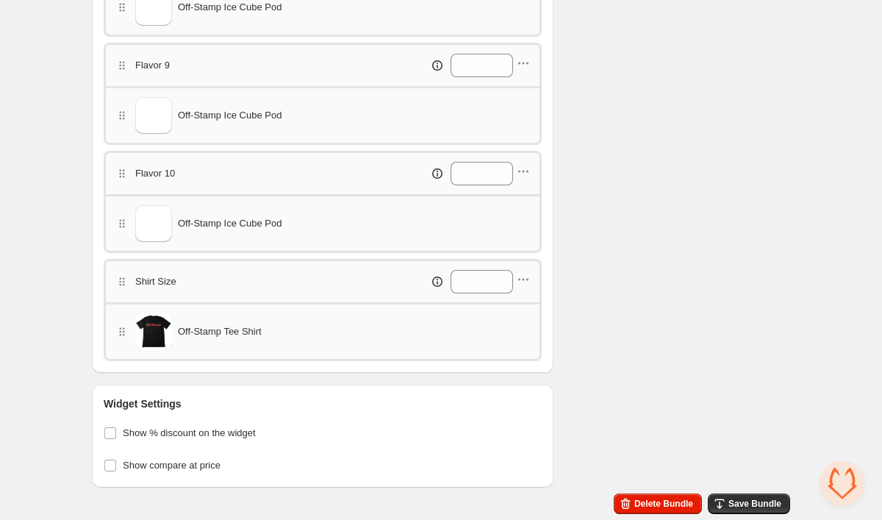
scroll to position [1395, 0]
click at [528, 278] on icon "button" at bounding box center [523, 279] width 15 height 15
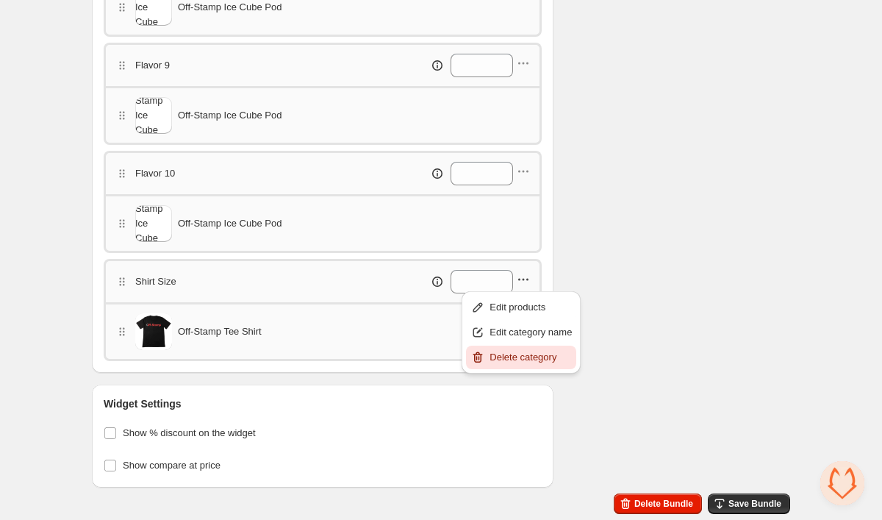
click at [528, 351] on span "Delete category" at bounding box center [530, 357] width 82 height 15
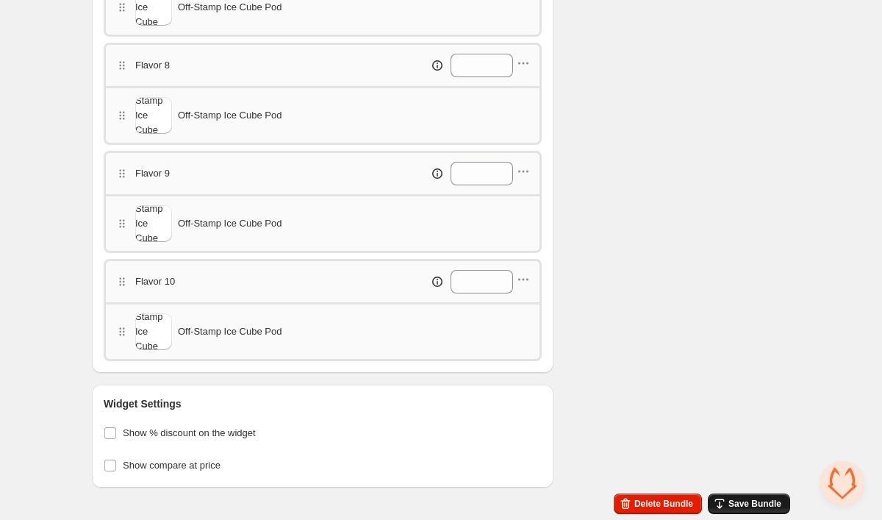
click at [783, 494] on button "Save Bundle" at bounding box center [749, 503] width 82 height 21
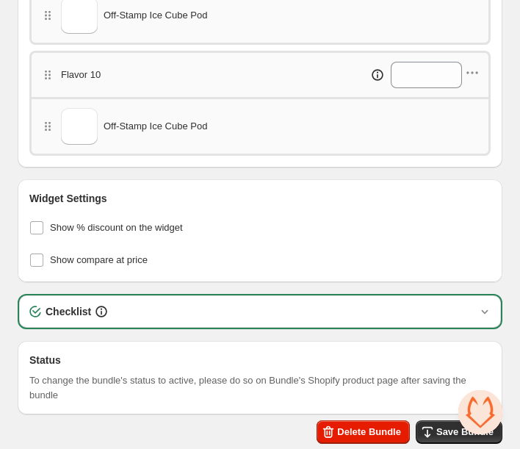
scroll to position [1548, 0]
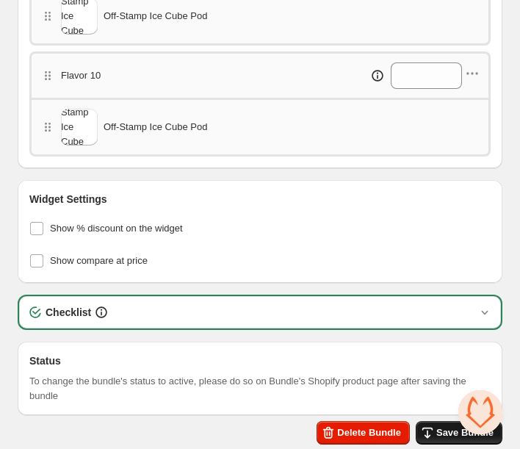
click at [433, 431] on icon "button" at bounding box center [427, 432] width 15 height 15
